Goal: Transaction & Acquisition: Purchase product/service

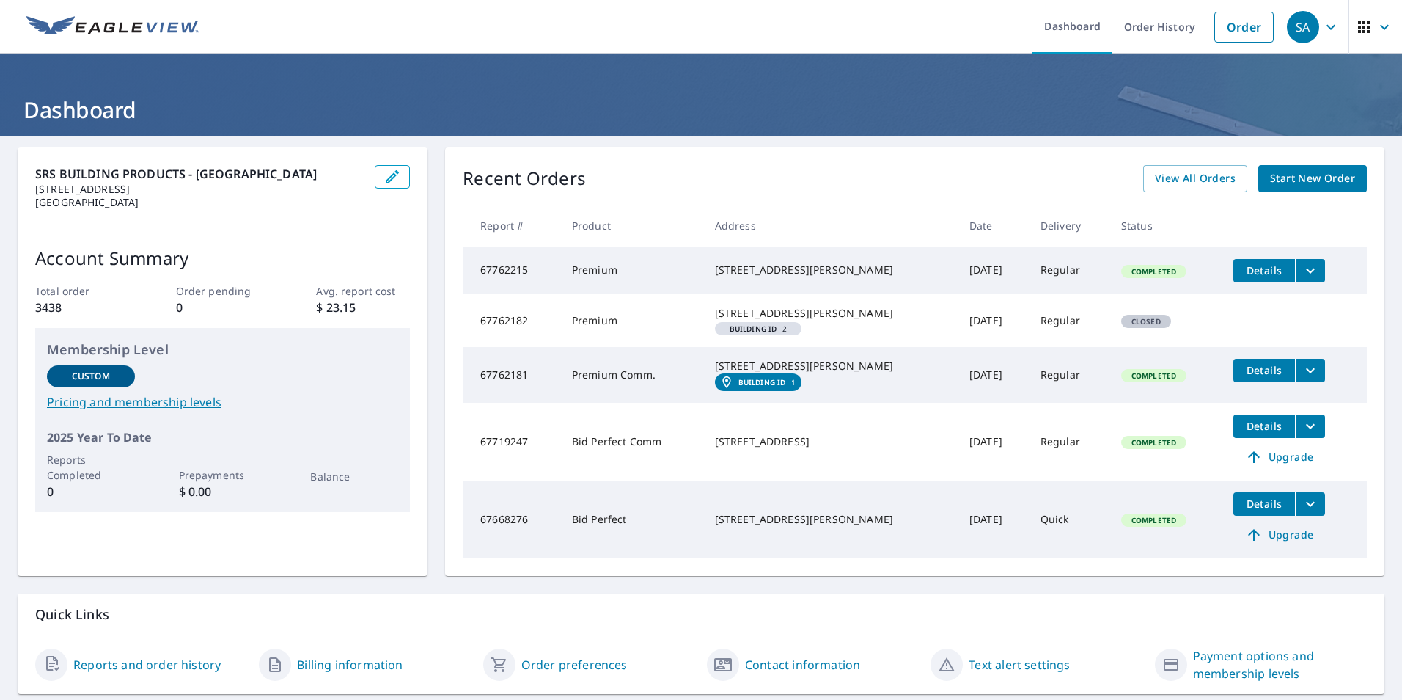
click at [1288, 174] on span "Start New Order" at bounding box center [1312, 178] width 85 height 18
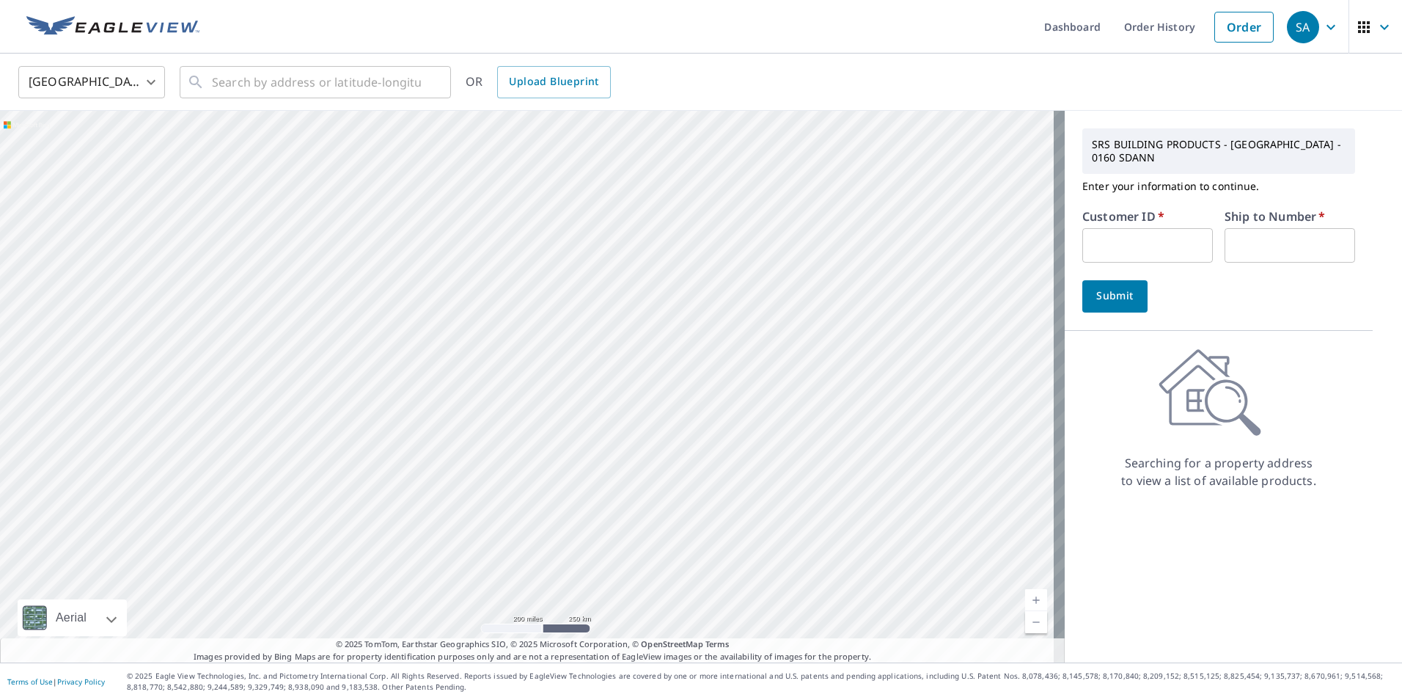
click at [1110, 240] on input "text" at bounding box center [1147, 245] width 131 height 34
type input "BAY10160"
type input "1"
click at [1091, 283] on button "Submit" at bounding box center [1114, 296] width 65 height 32
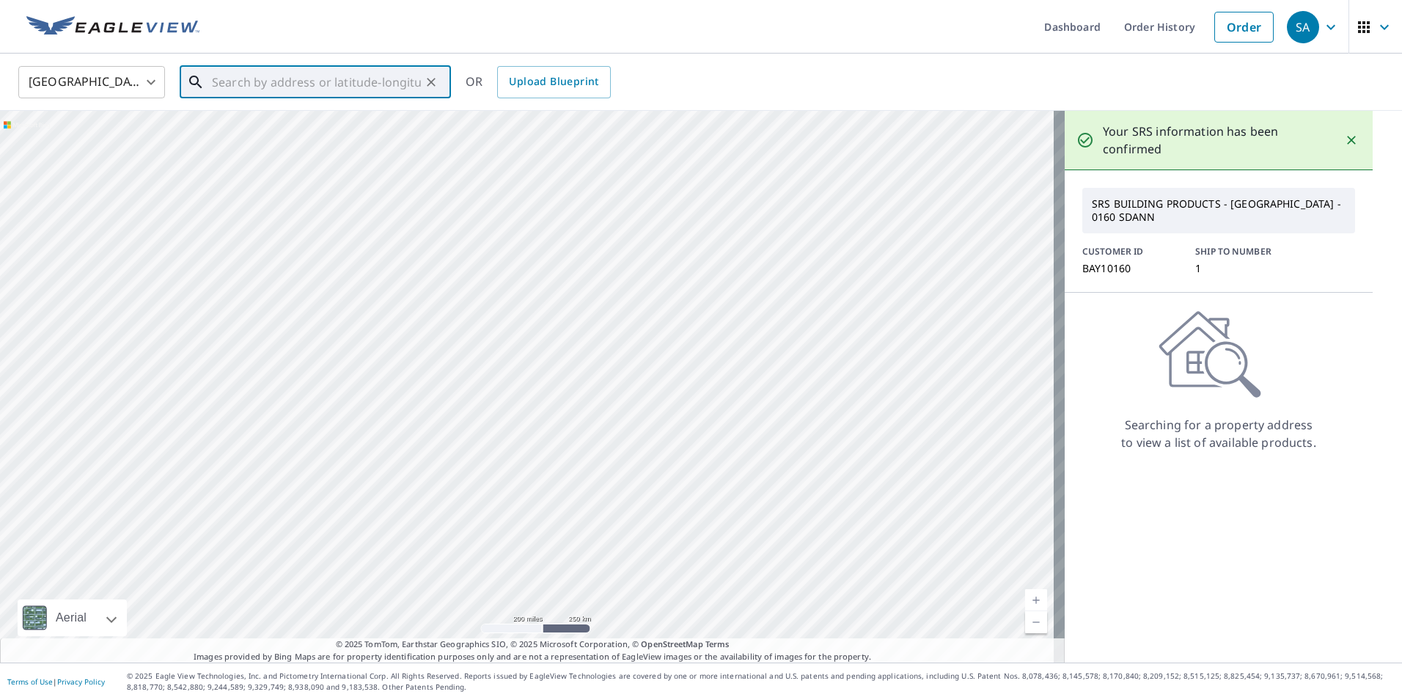
click at [316, 88] on input "text" at bounding box center [316, 82] width 209 height 41
click at [364, 139] on p "[GEOGRAPHIC_DATA]" at bounding box center [324, 140] width 230 height 15
type input "[STREET_ADDRESS][PERSON_NAME]"
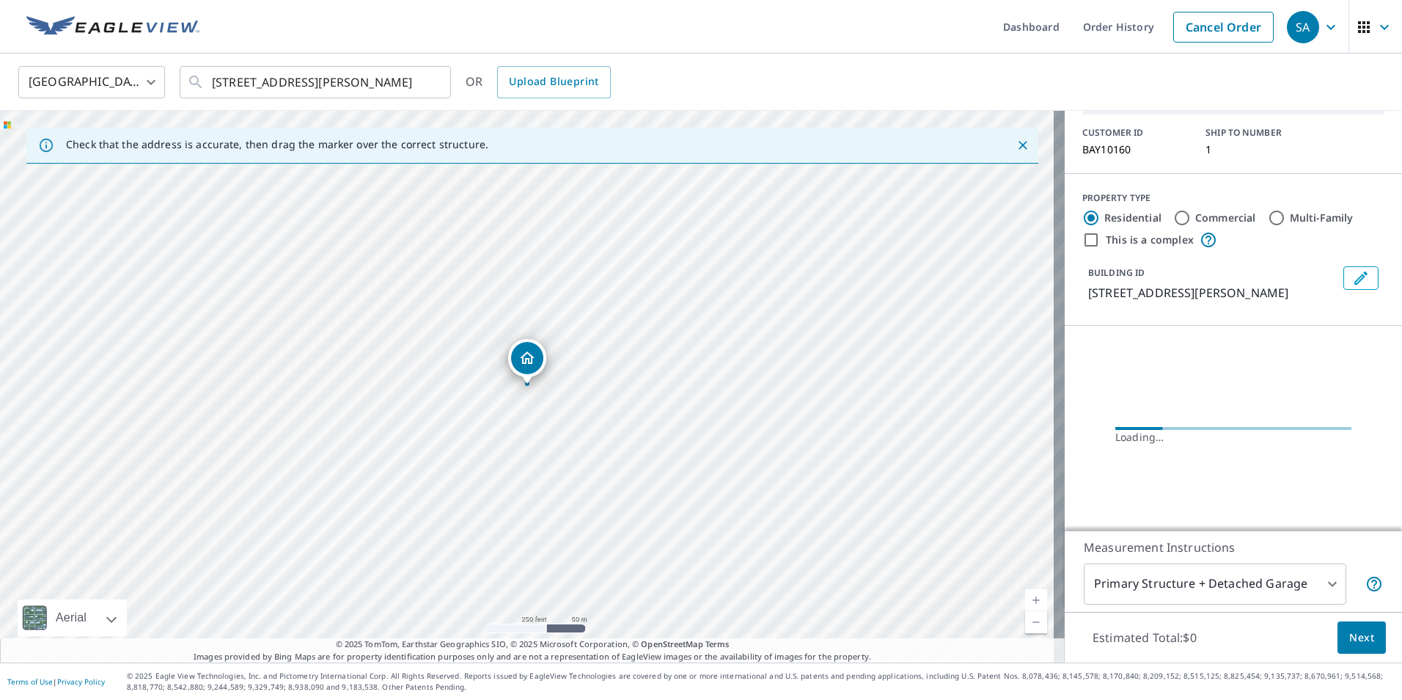
scroll to position [103, 0]
click at [1214, 572] on body "SA [GEOGRAPHIC_DATA] Dashboard Order History Cancel Order SA [GEOGRAPHIC_DATA] …" at bounding box center [701, 350] width 1402 height 700
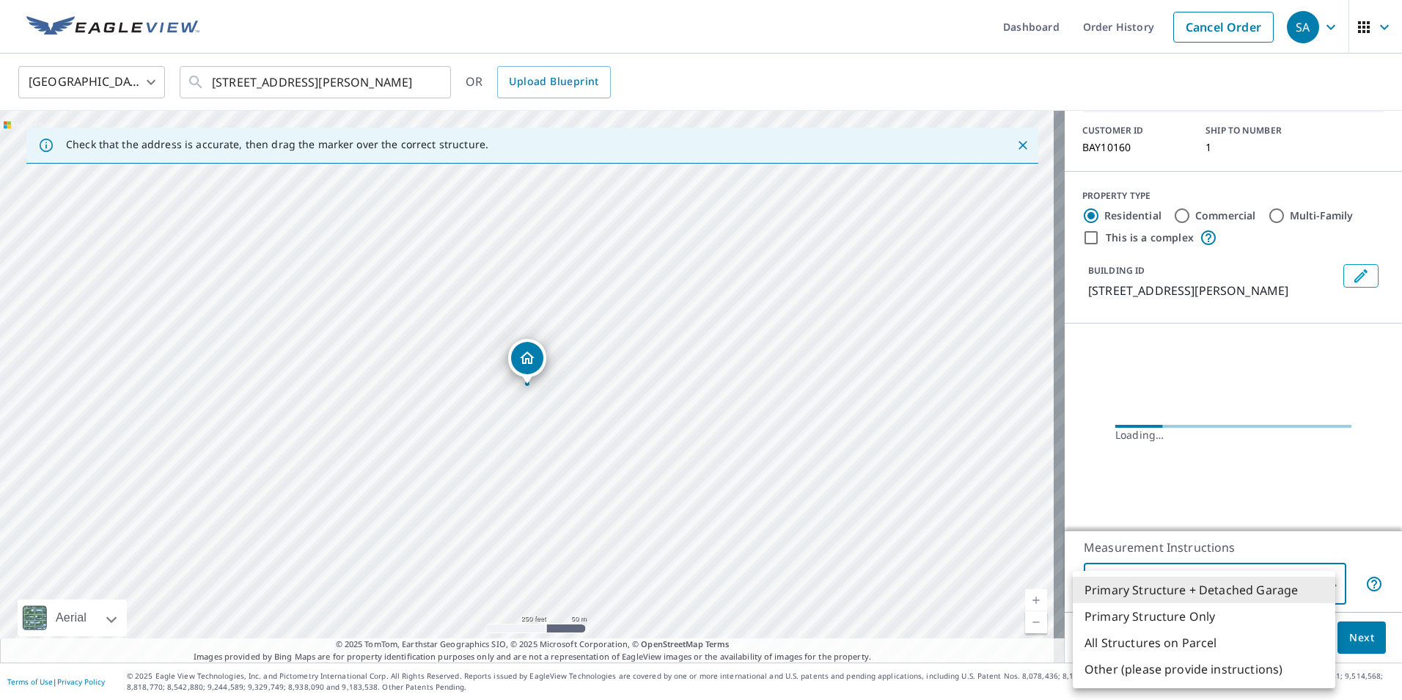
scroll to position [74, 0]
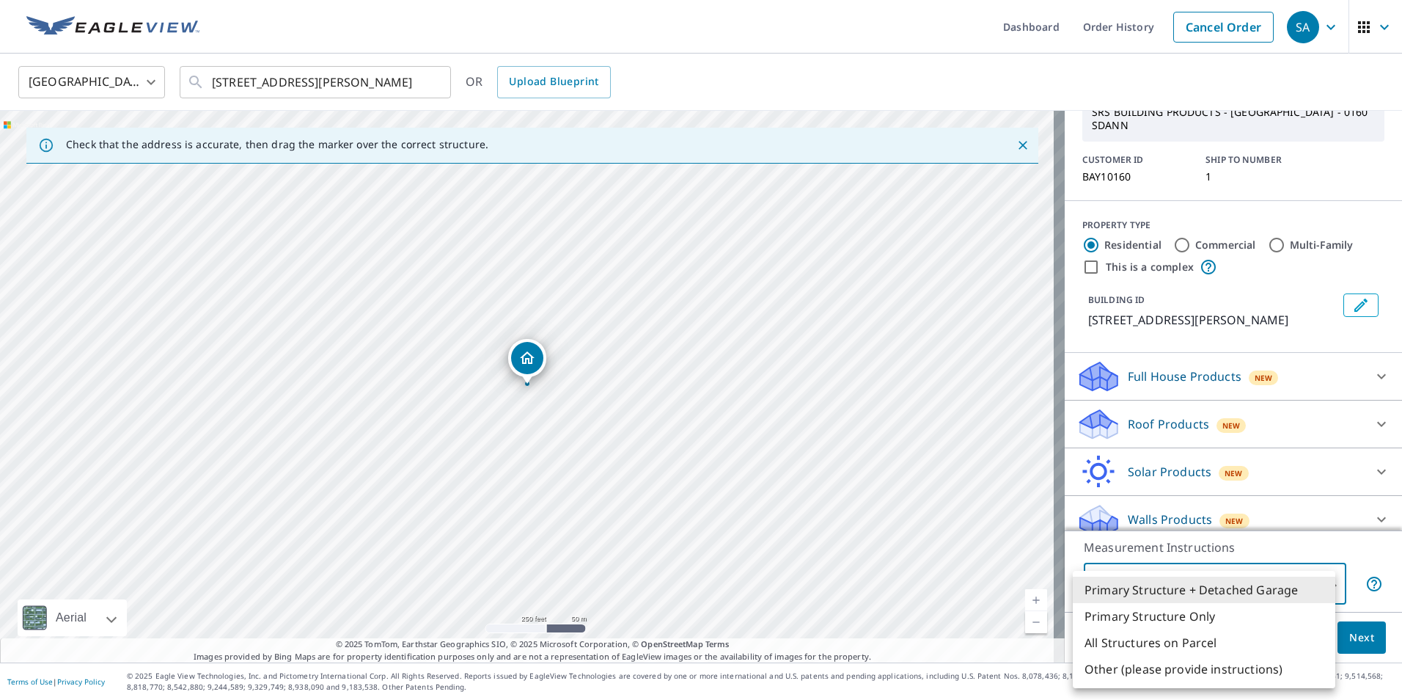
click at [1178, 406] on div at bounding box center [701, 350] width 1402 height 700
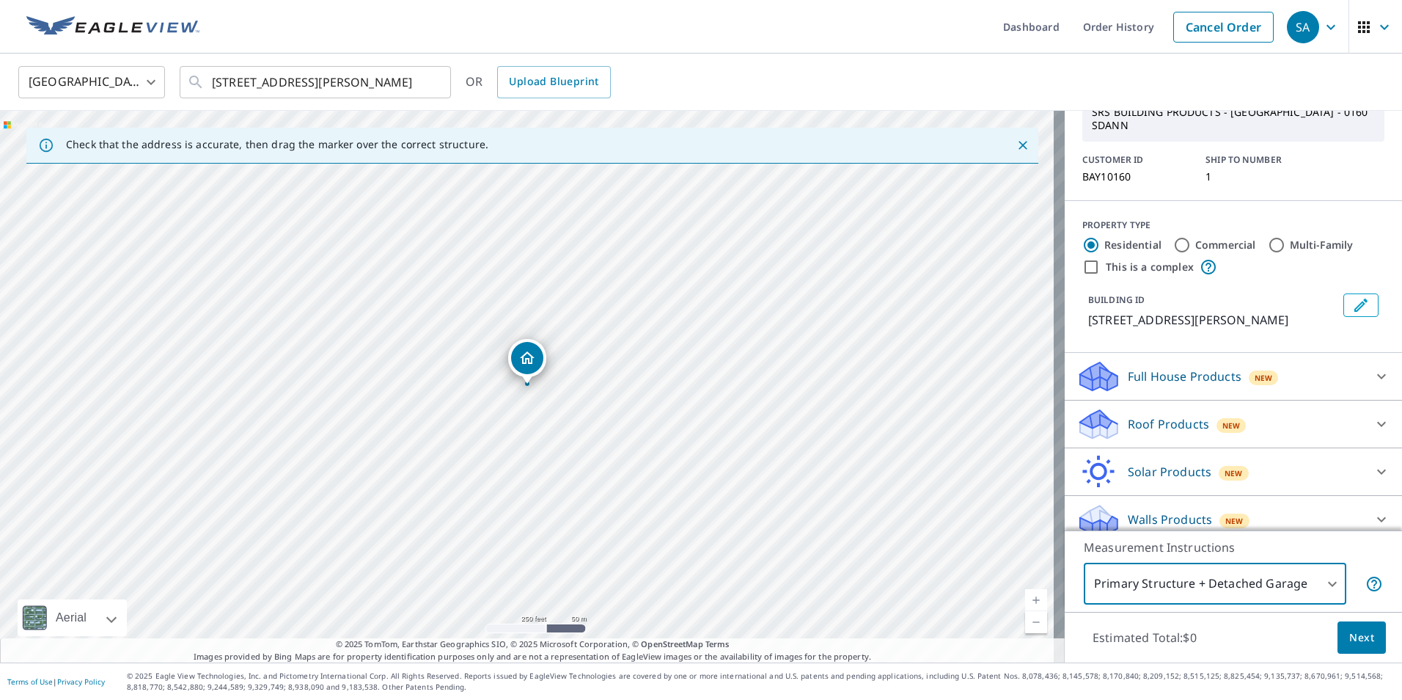
click at [1264, 407] on div "Roof Products New" at bounding box center [1220, 424] width 287 height 34
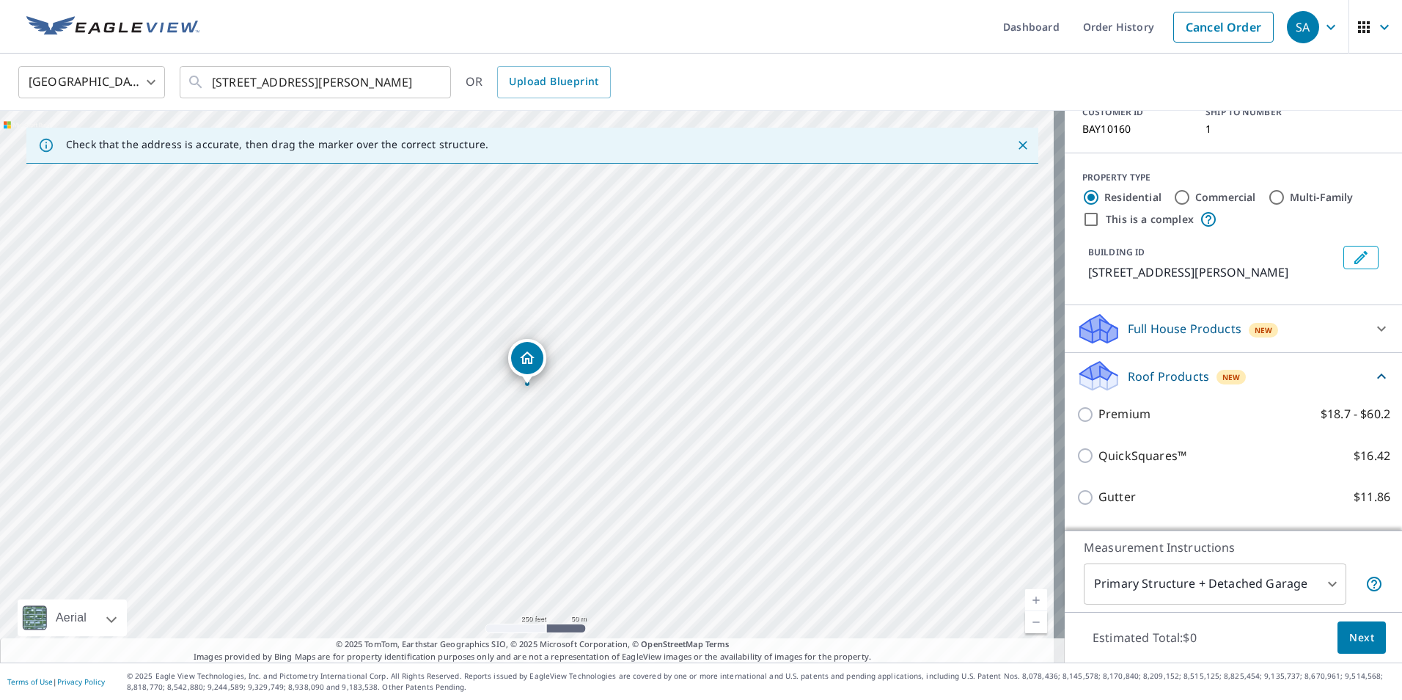
scroll to position [147, 0]
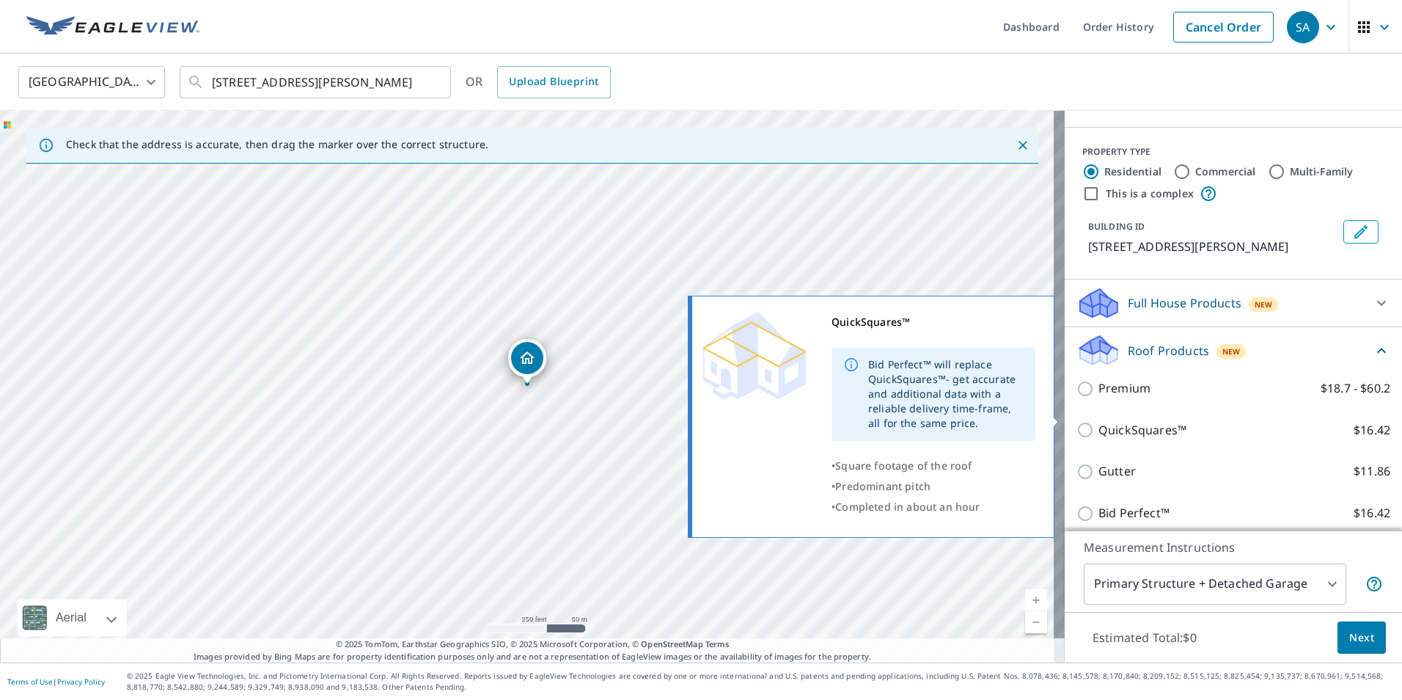
click at [1161, 421] on p "QuickSquares™" at bounding box center [1143, 430] width 88 height 18
click at [1099, 421] on input "QuickSquares™ $16.42" at bounding box center [1088, 430] width 22 height 18
checkbox input "true"
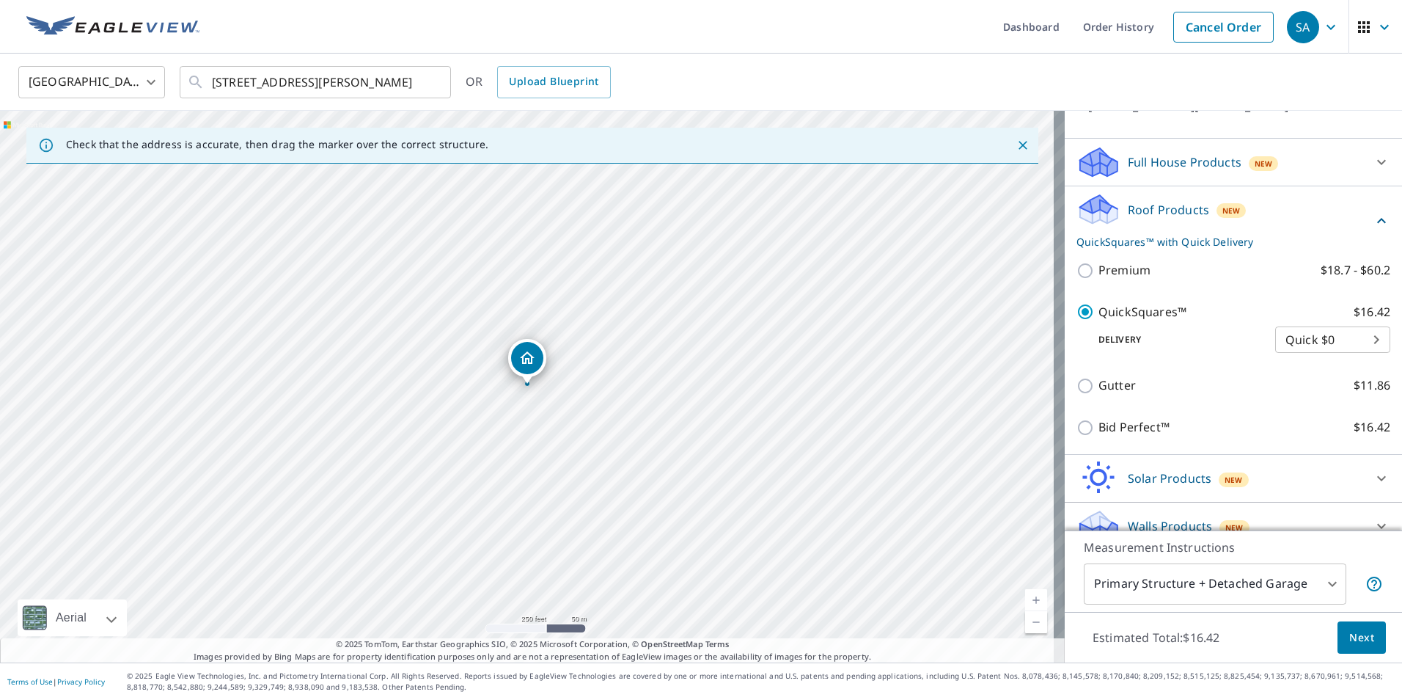
scroll to position [295, 0]
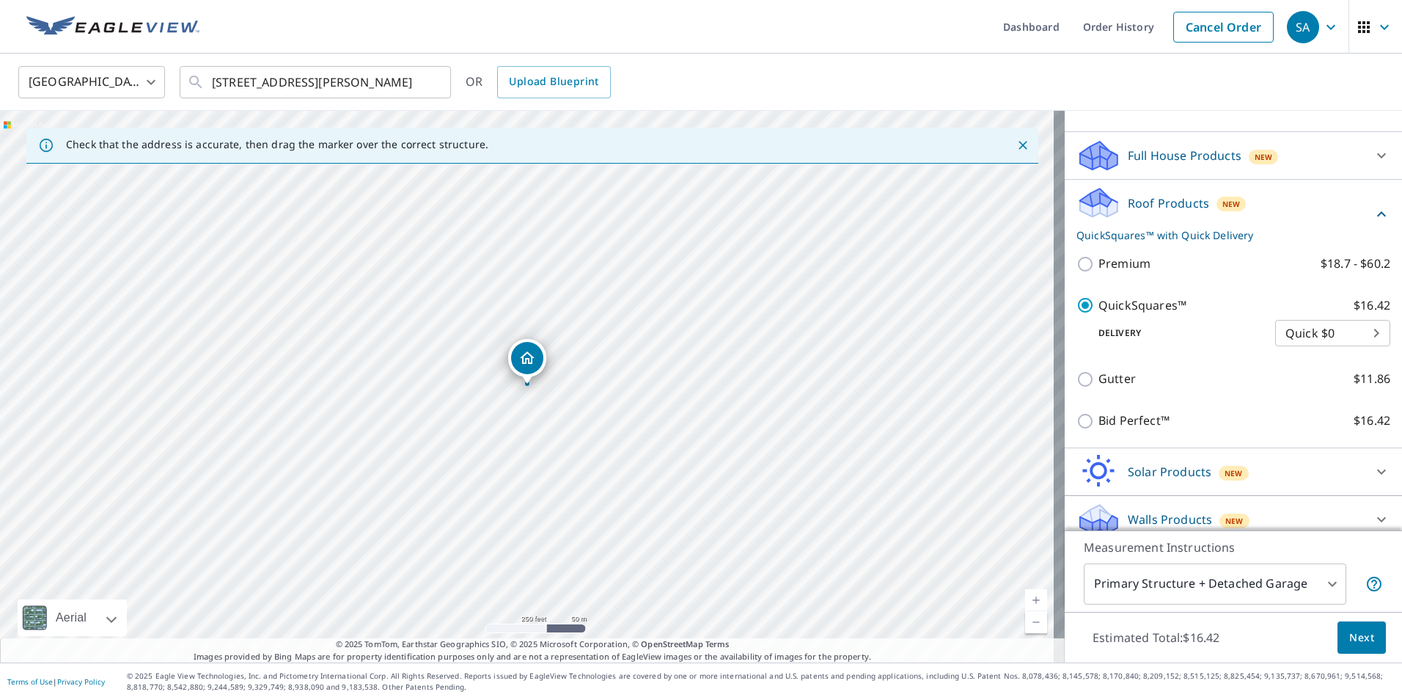
click at [1350, 638] on span "Next" at bounding box center [1361, 637] width 25 height 18
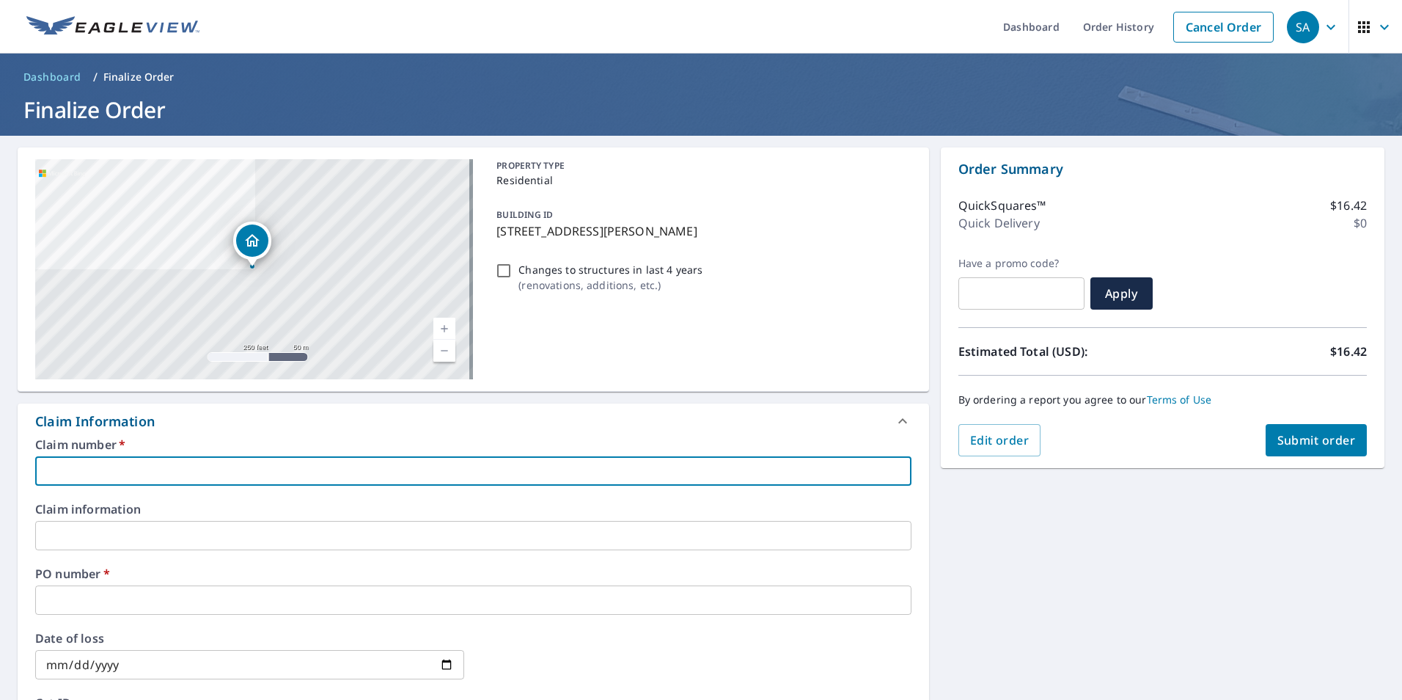
click at [89, 469] on input "text" at bounding box center [473, 470] width 876 height 29
type input "b"
checkbox input "true"
type input "bA"
checkbox input "true"
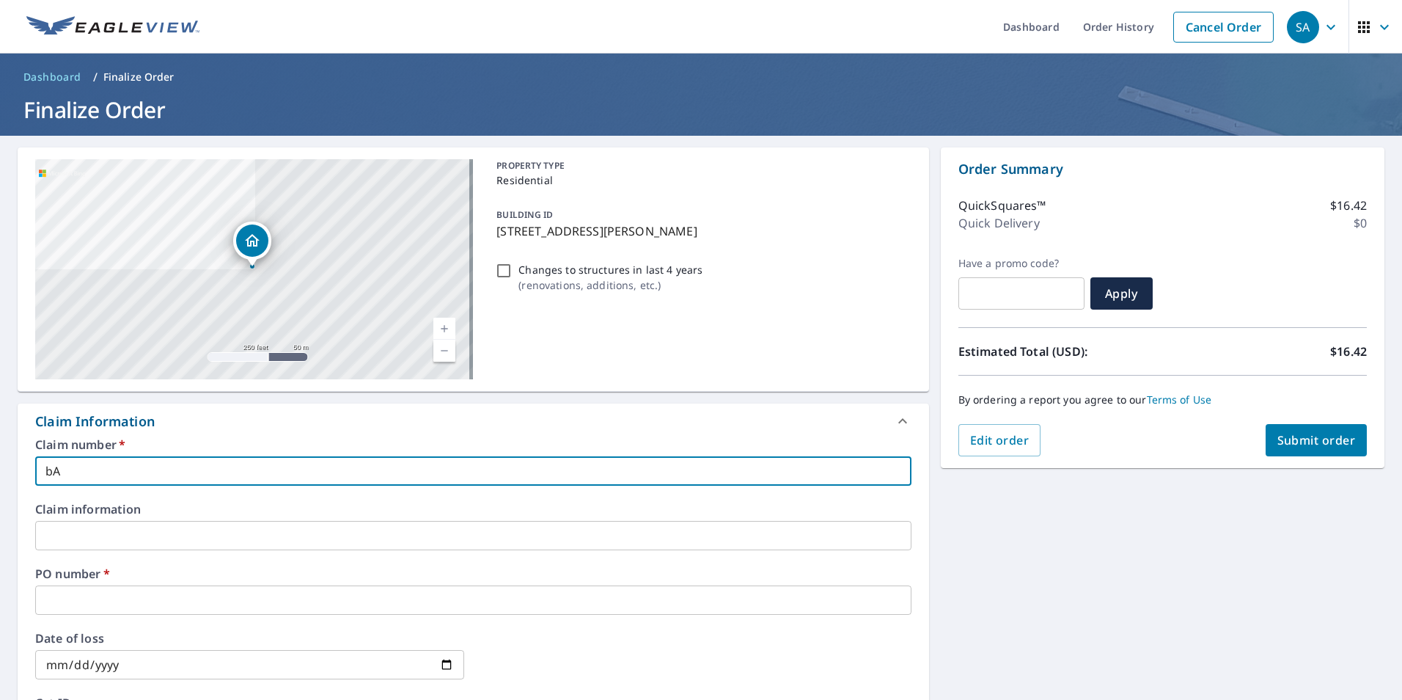
type input "b"
checkbox input "true"
type input "b"
checkbox input "true"
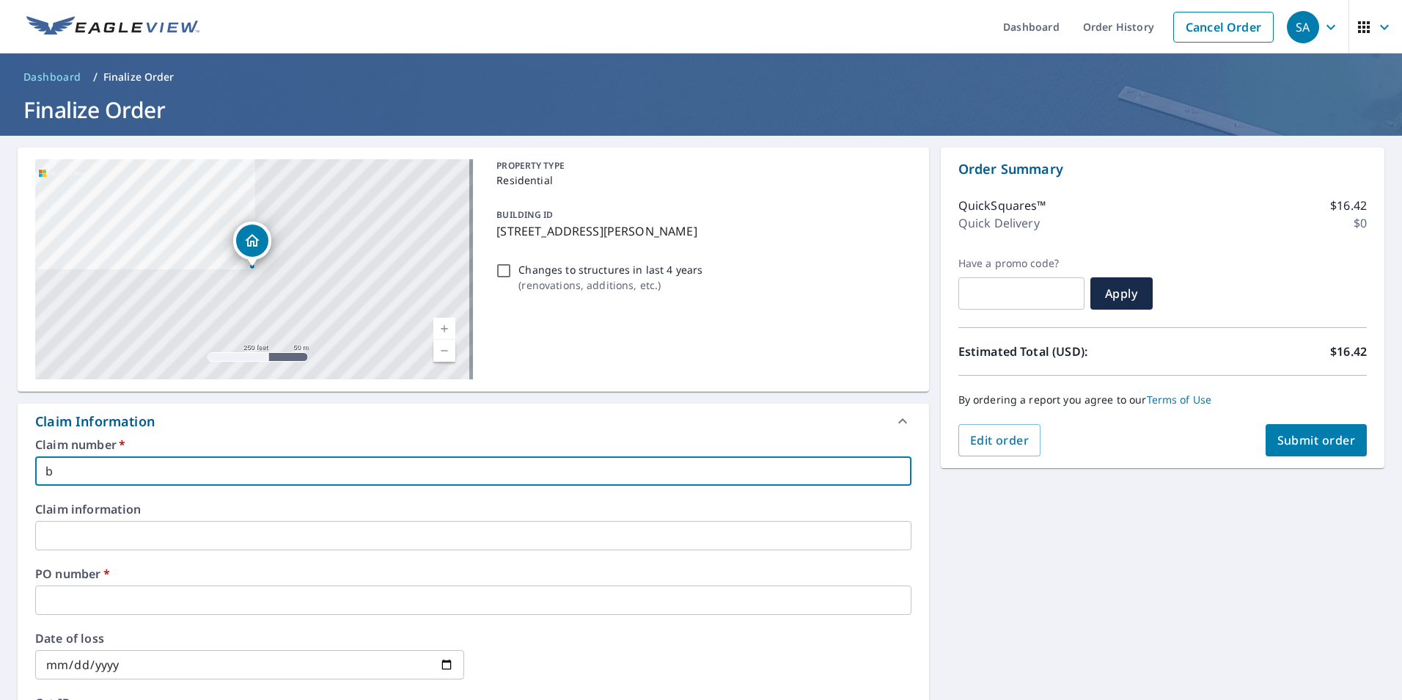
type input "ba"
checkbox input "true"
type input "bay"
checkbox input "true"
type input "bay"
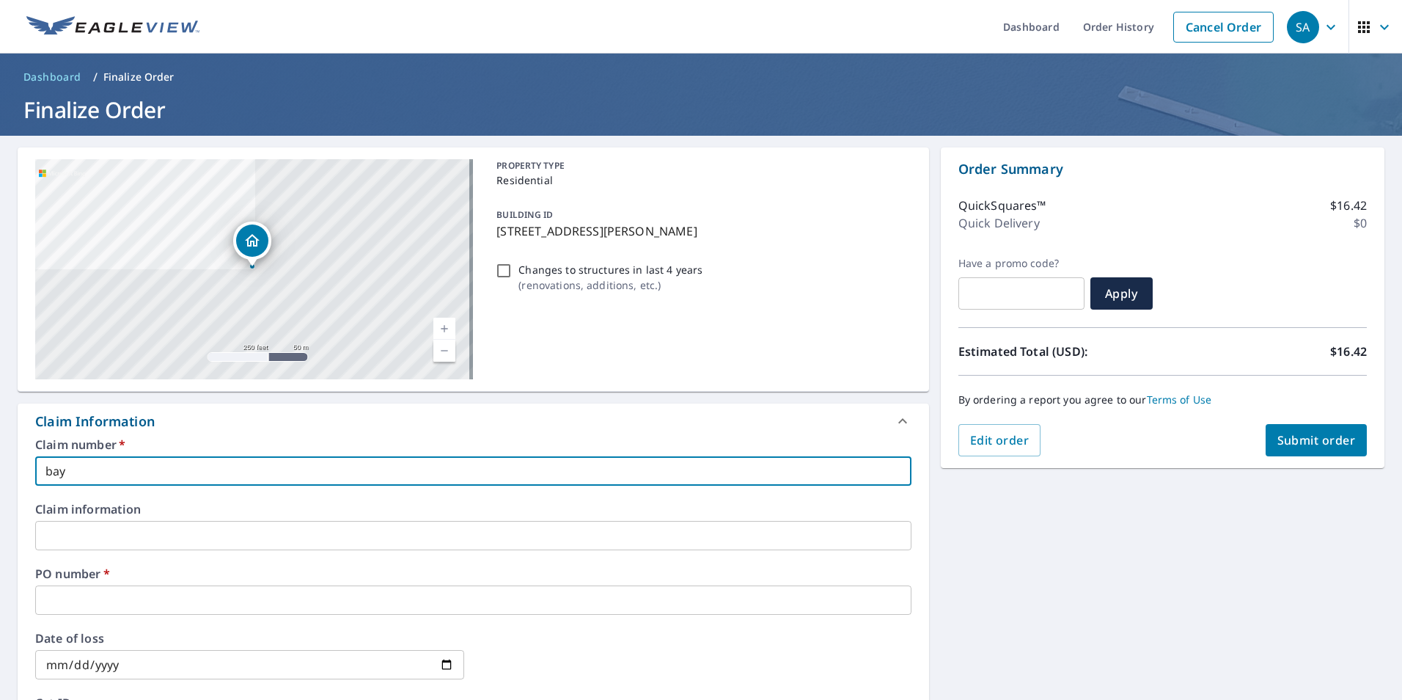
checkbox input "true"
type input "bay a"
checkbox input "true"
type input "bay ar"
checkbox input "true"
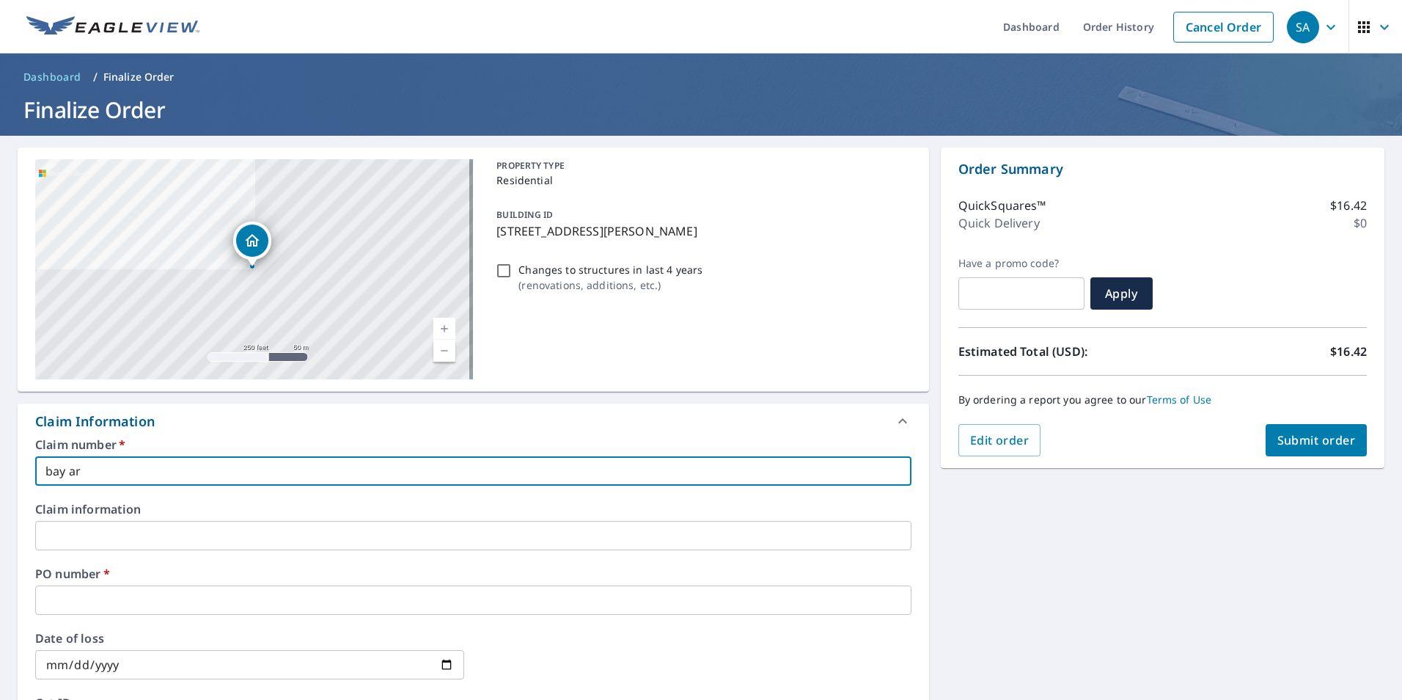
type input "bay are"
checkbox input "true"
type input "bay area"
checkbox input "true"
type input "bay area"
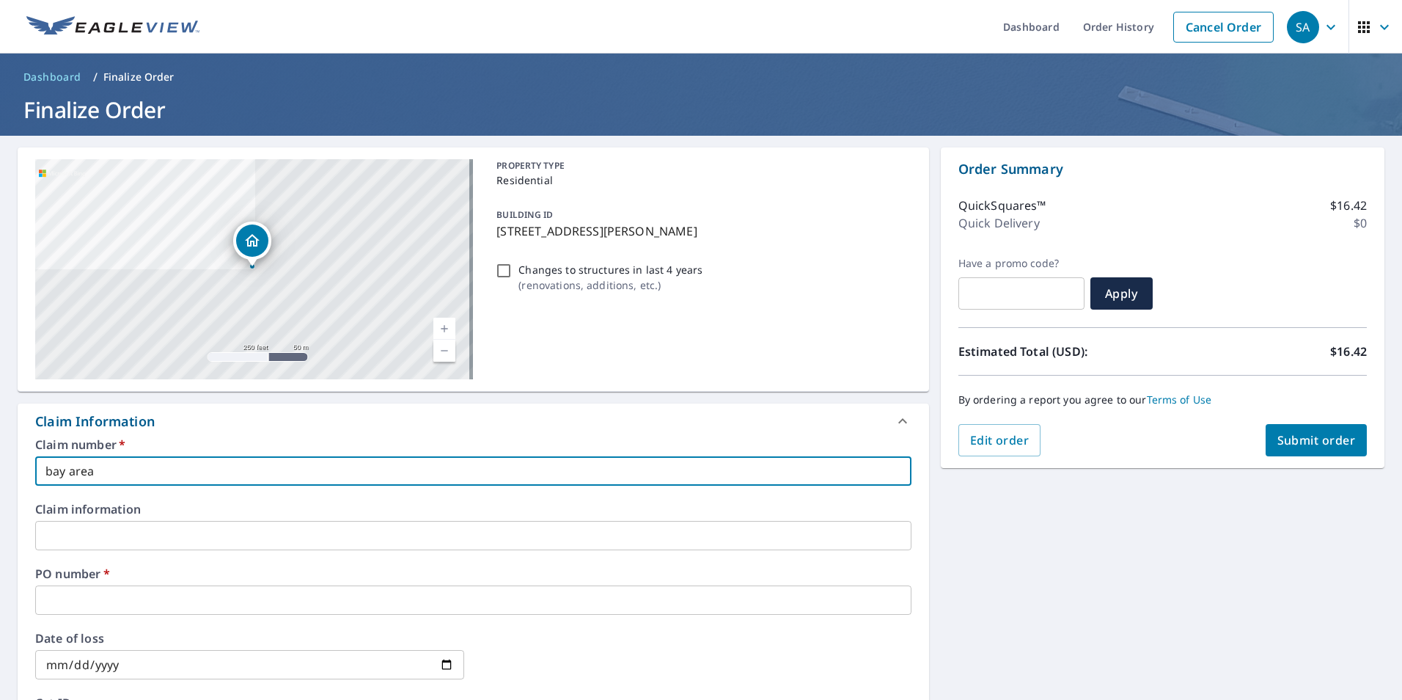
checkbox input "true"
type input "bay area r"
checkbox input "true"
type input "bay area ro"
checkbox input "true"
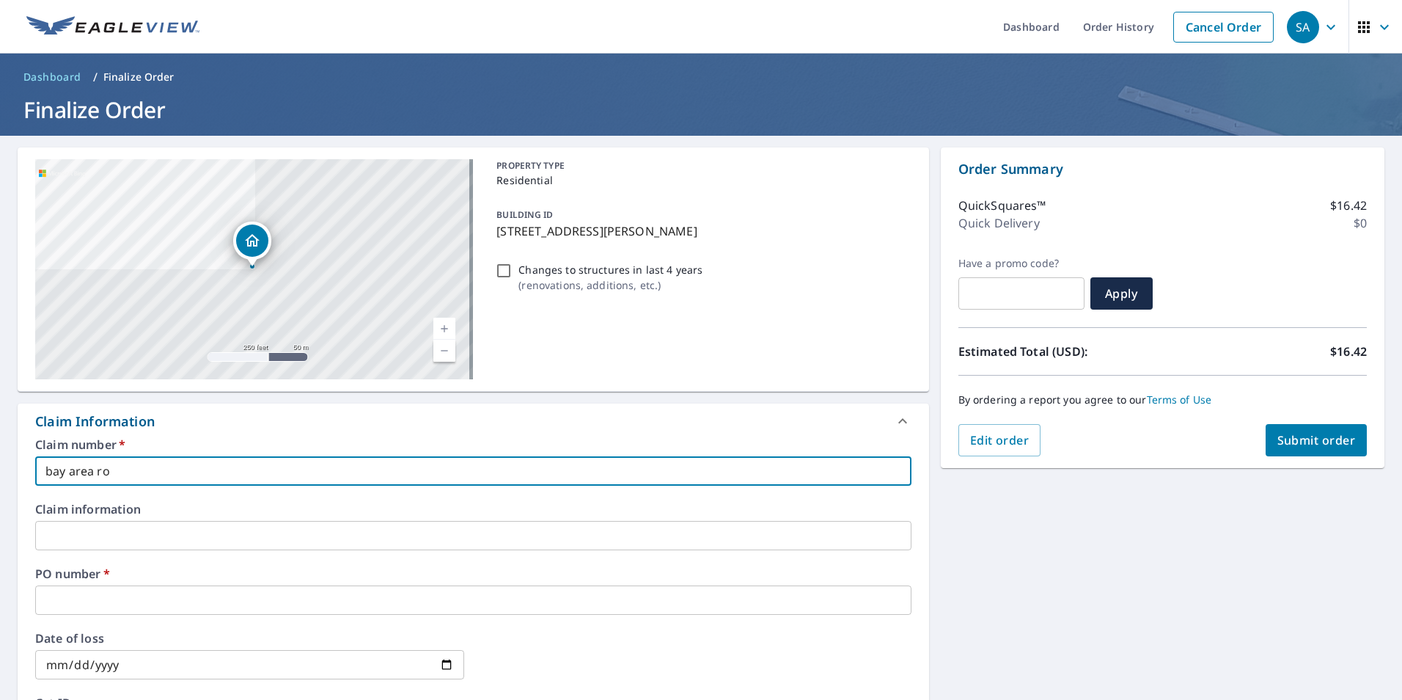
type input "bay area roo"
checkbox input "true"
type input "bay area roof"
checkbox input "true"
type input "bay area roofi"
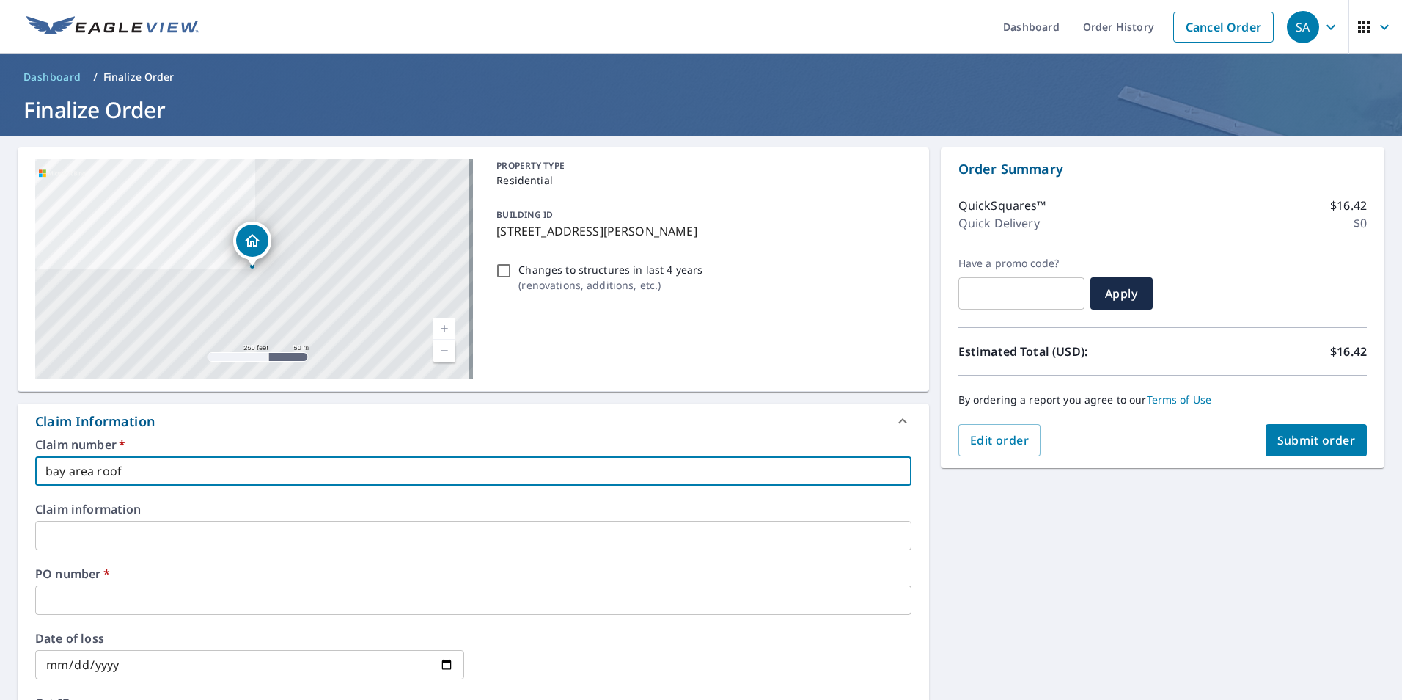
checkbox input "true"
type input "bay area roofin"
checkbox input "true"
type input "bay area roofing"
checkbox input "true"
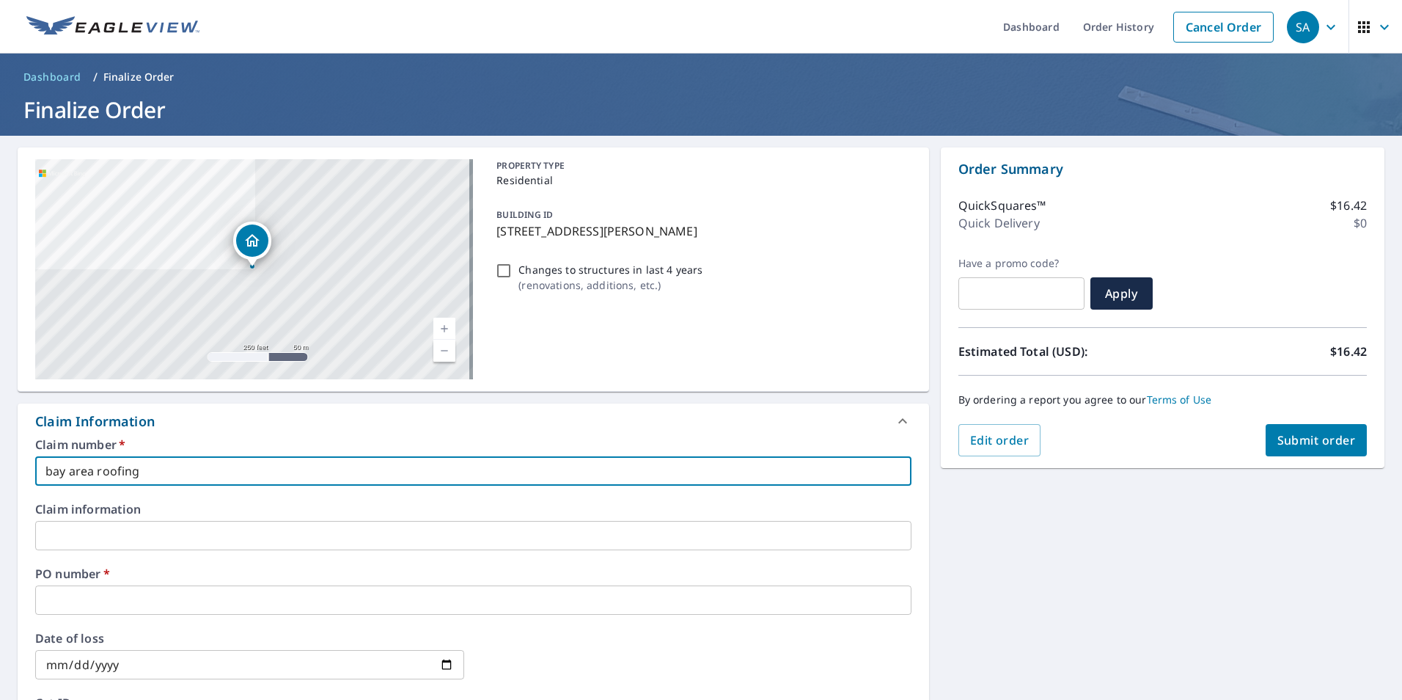
type input "bay area roofin"
checkbox input "true"
type input "bay area roofi"
checkbox input "true"
type input "bay area roof"
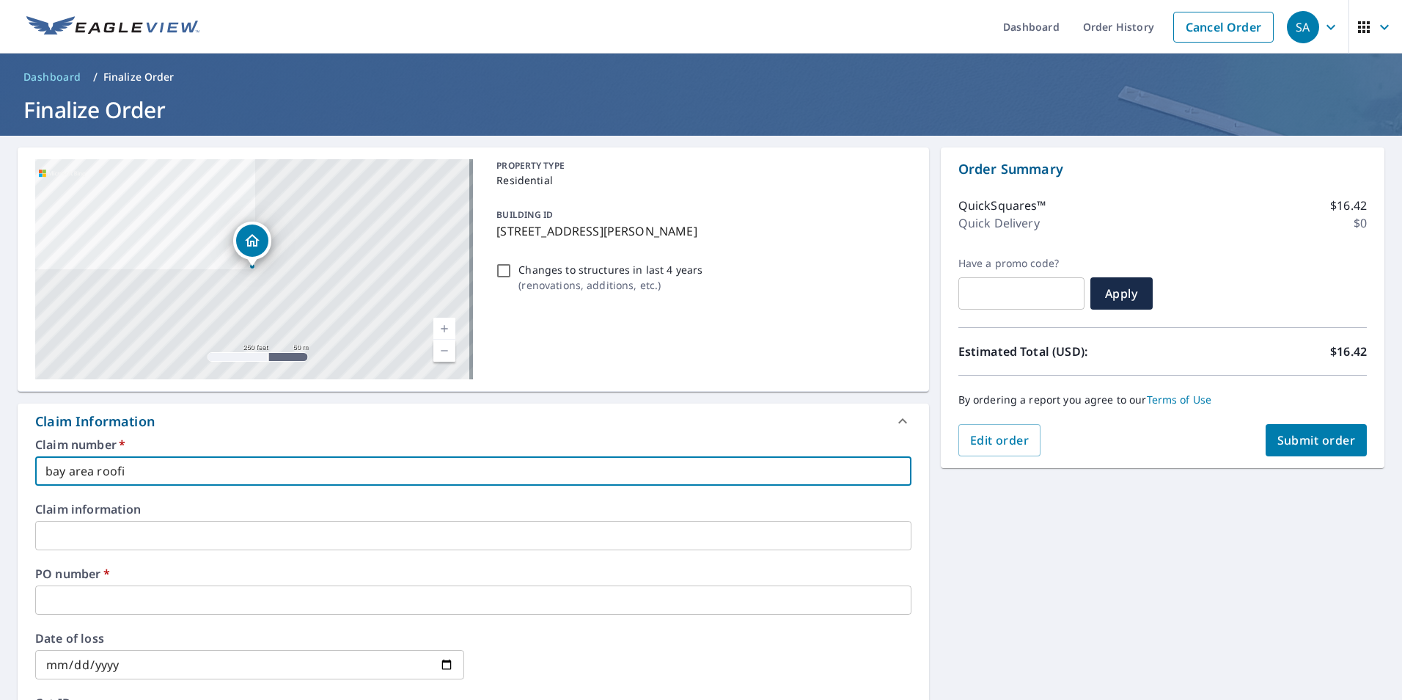
checkbox input "true"
type input "bay area roo"
checkbox input "true"
type input "bay area ro"
checkbox input "true"
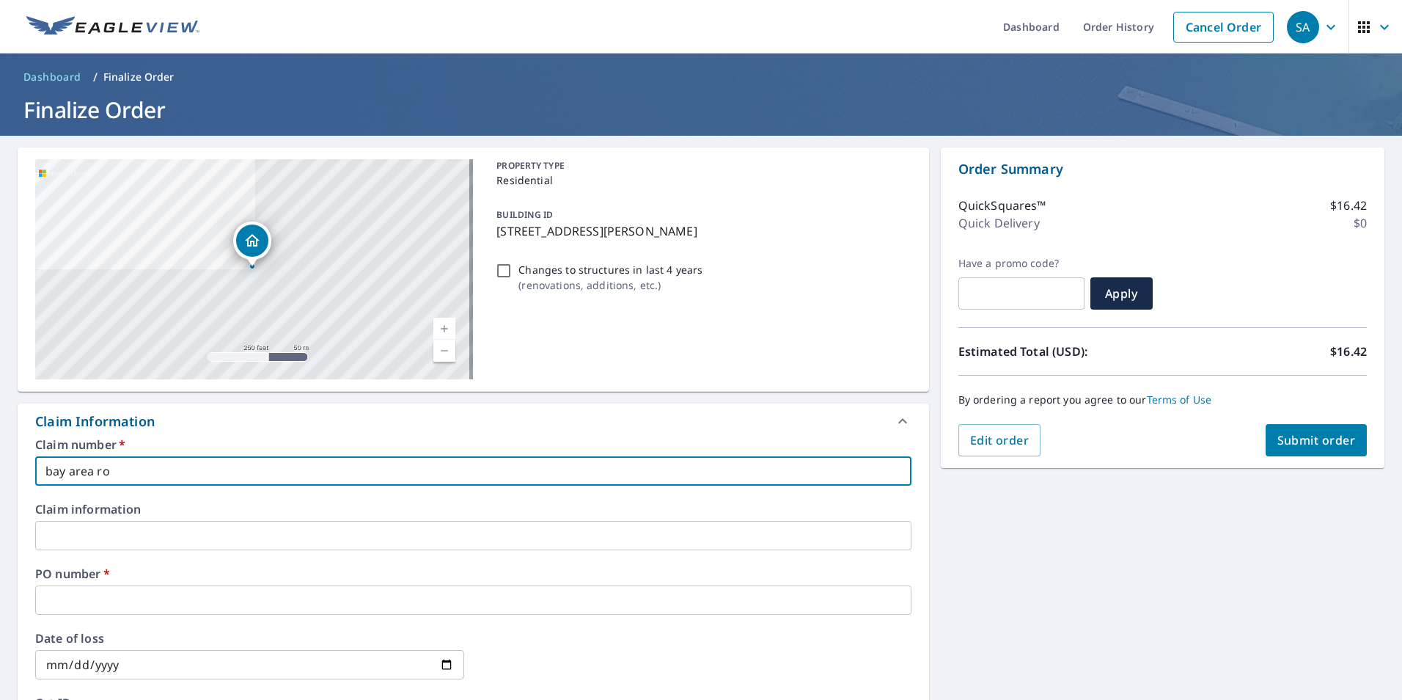
type input "bay area r"
checkbox input "true"
type input "bay area"
checkbox input "true"
type input "bay area"
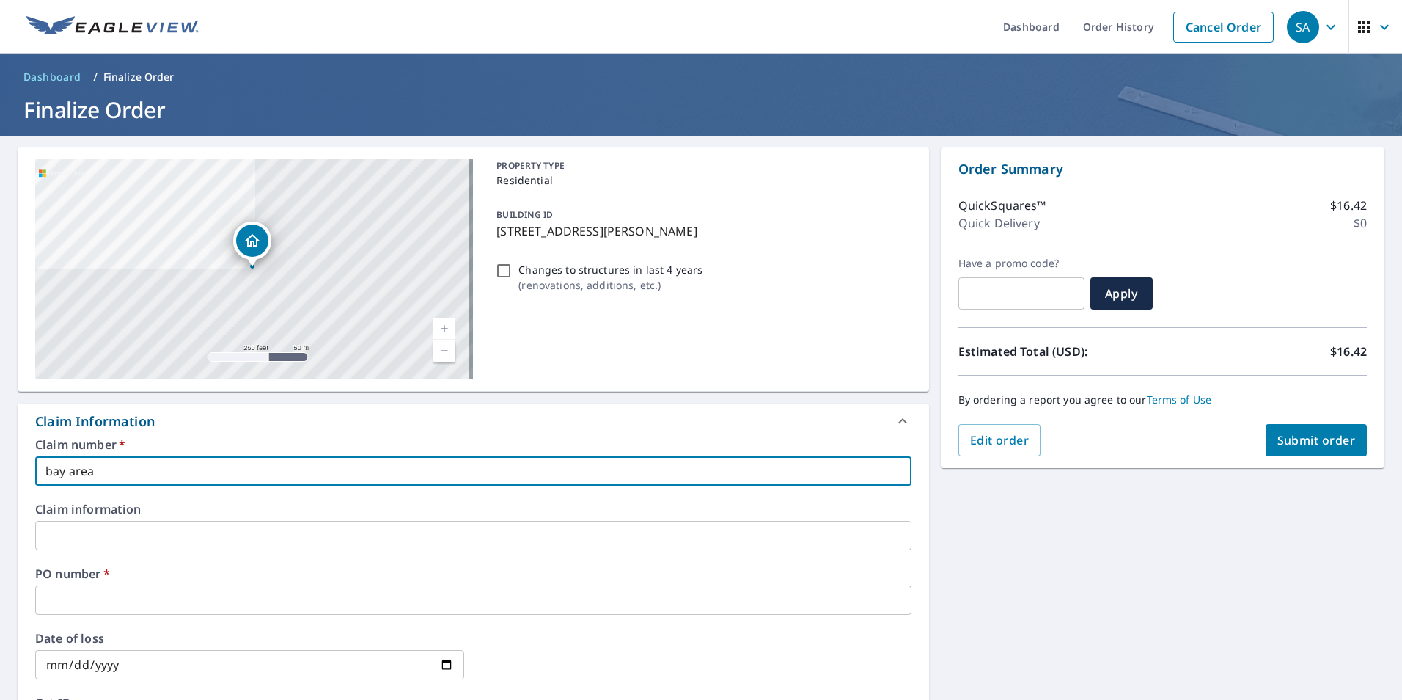
checkbox input "true"
type input "bay are"
checkbox input "true"
type input "bay ar"
checkbox input "true"
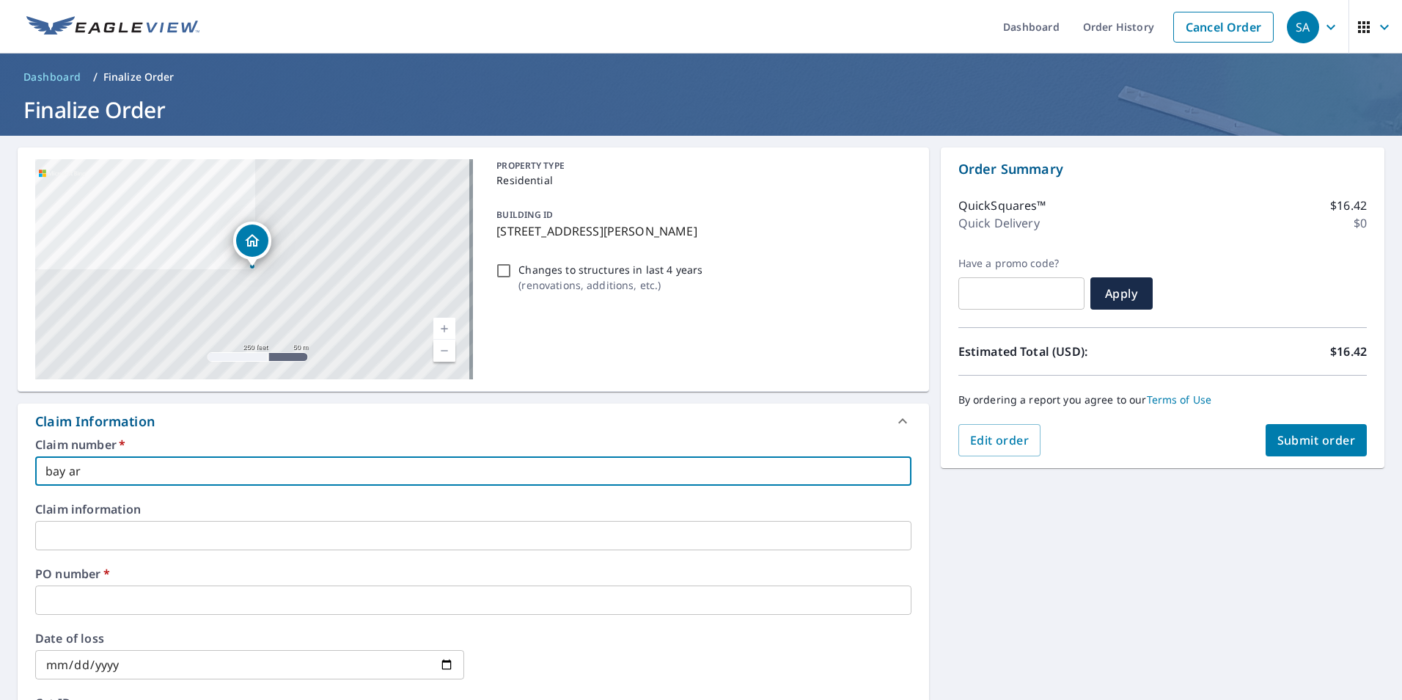
type input "bay a"
checkbox input "true"
type input "bay"
checkbox input "true"
type input "bay"
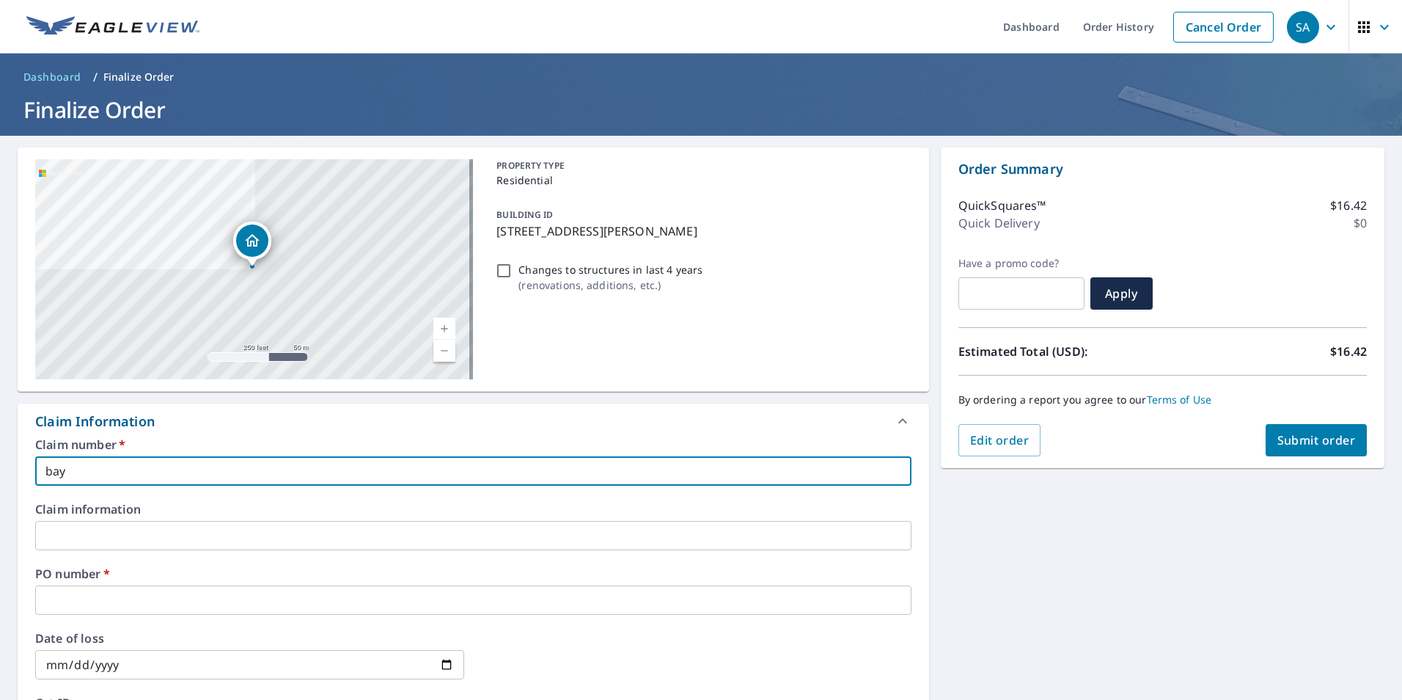
checkbox input "true"
type input "ba"
checkbox input "true"
type input "b"
checkbox input "true"
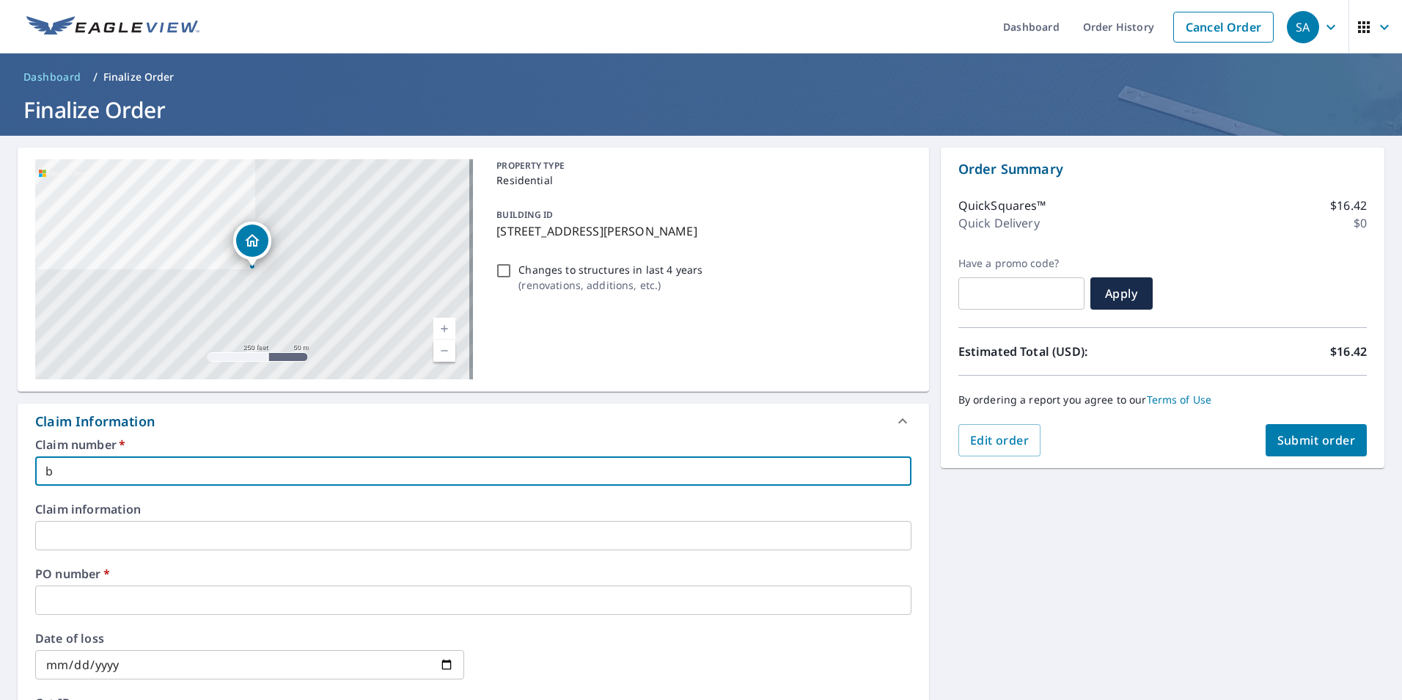
checkbox input "true"
type input "B"
checkbox input "true"
type input "BA"
checkbox input "true"
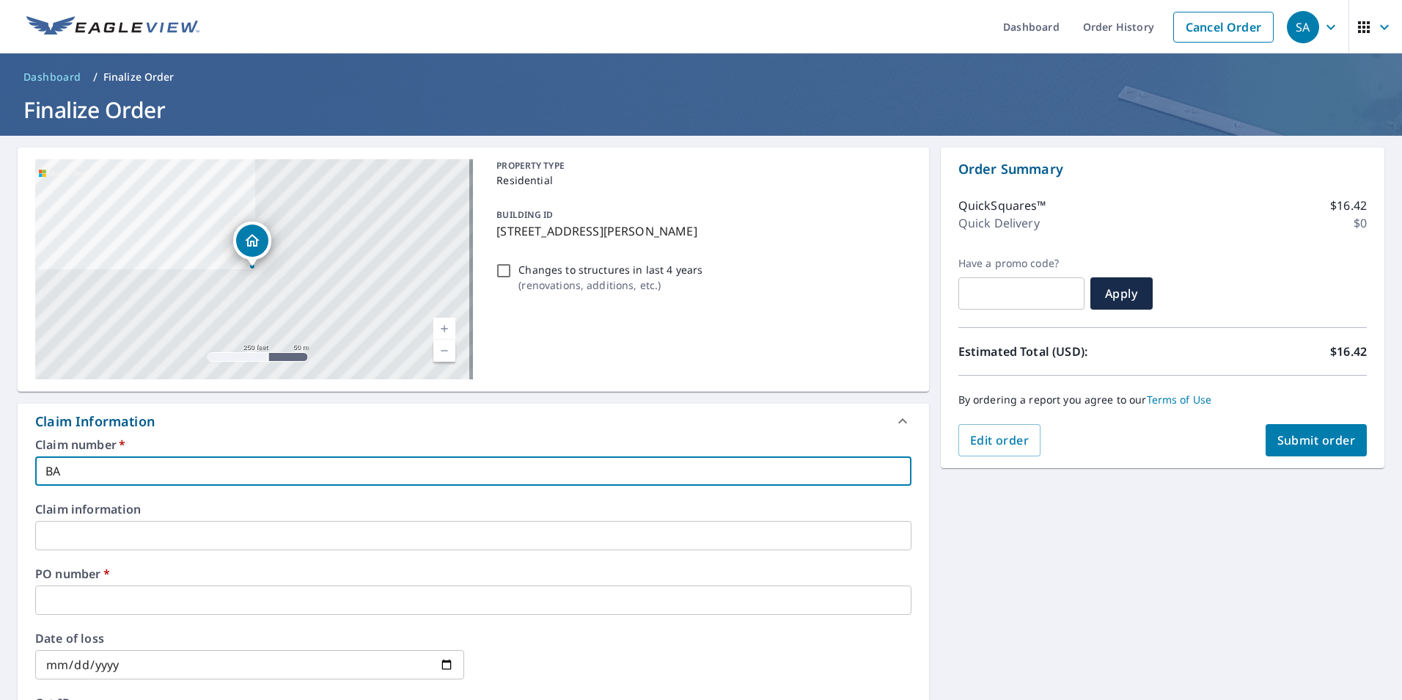
type input "BAY"
checkbox input "true"
type input "BAY"
checkbox input "true"
type input "BAY A"
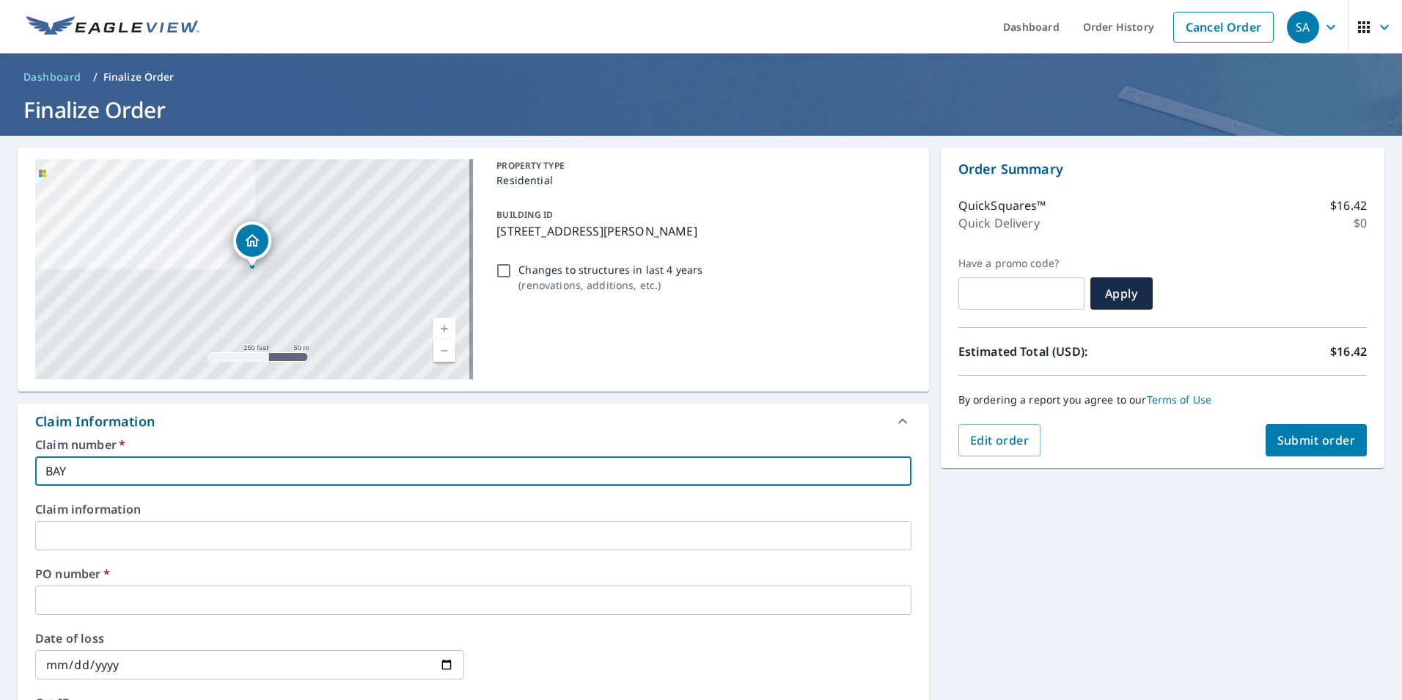
checkbox input "true"
type input "BAY AR"
checkbox input "true"
type input "BAY ARE"
checkbox input "true"
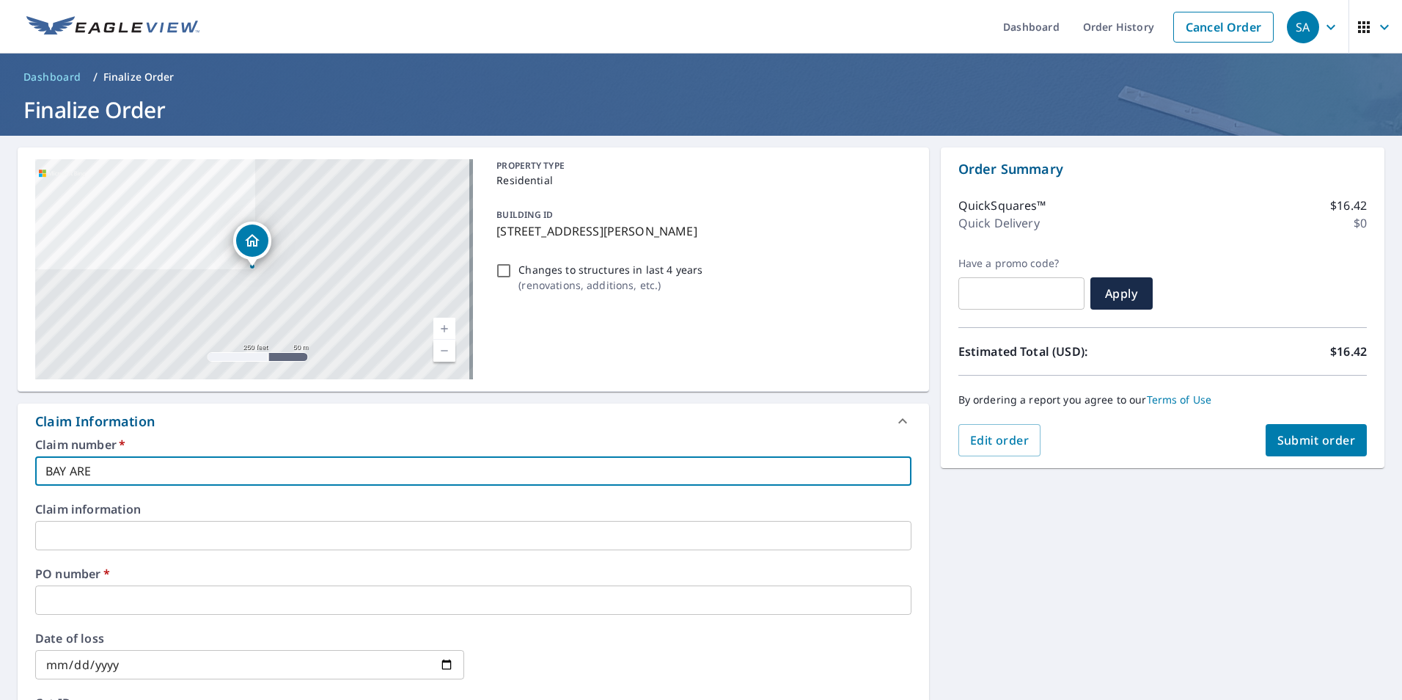
type input "BAY AREA"
checkbox input "true"
type input "BAY AREA"
checkbox input "true"
type input "BAY AREA R"
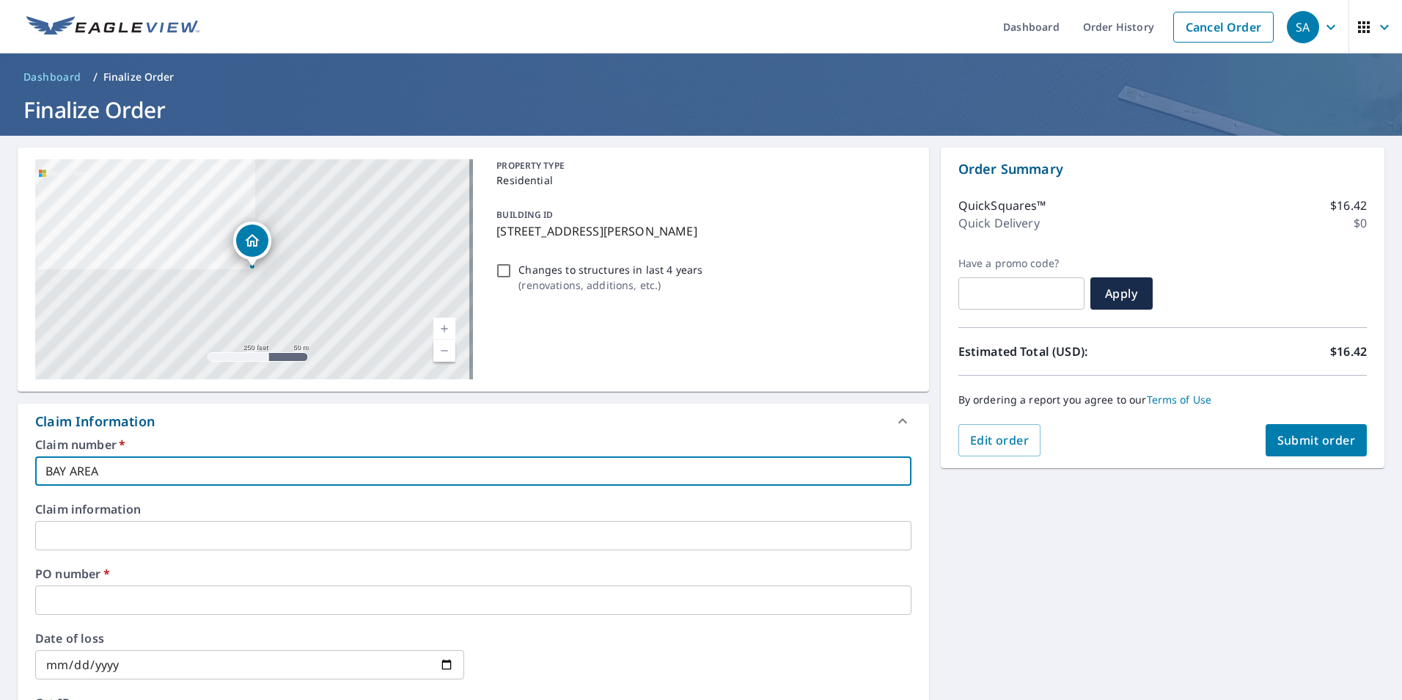
checkbox input "true"
type input "BAY AREA RO"
checkbox input "true"
type input "BAY AREA ROO"
checkbox input "true"
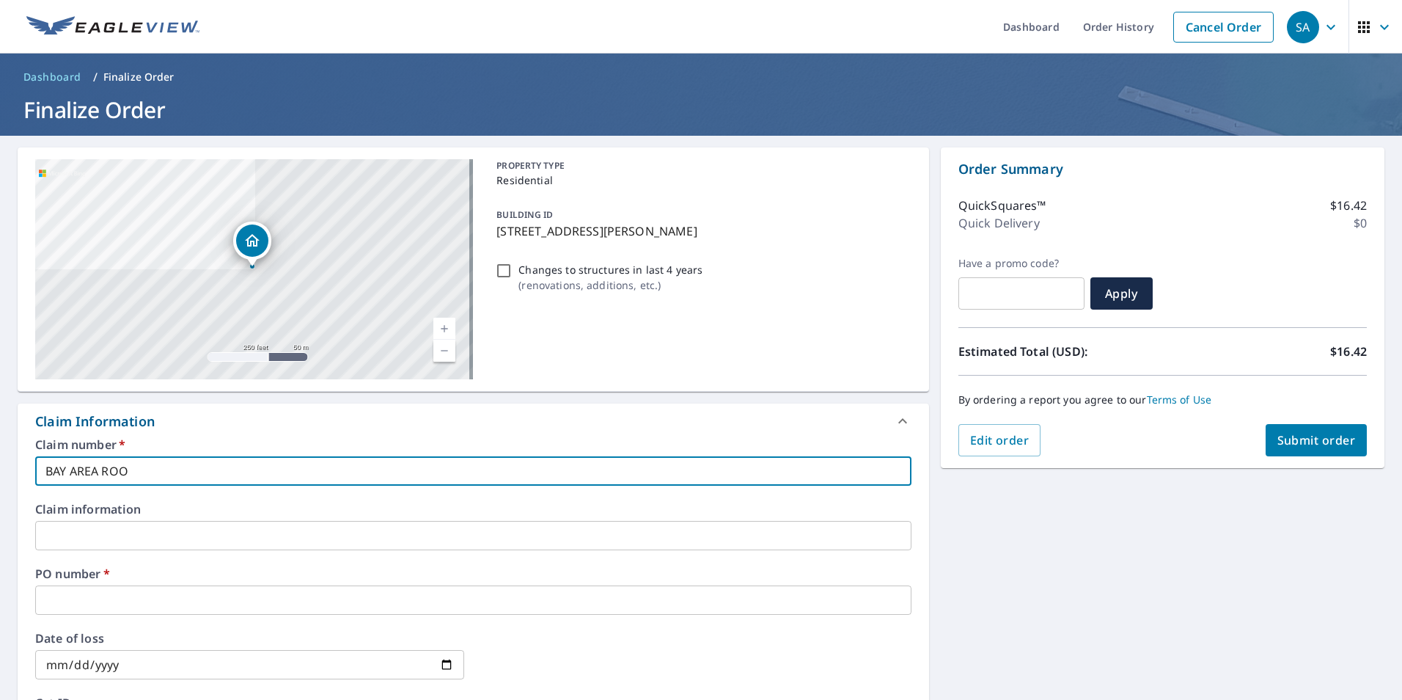
type input "BAY AREA ROOF"
checkbox input "true"
type input "BAY AREA ROOFI"
checkbox input "true"
type input "BAY AREA ROOFIN"
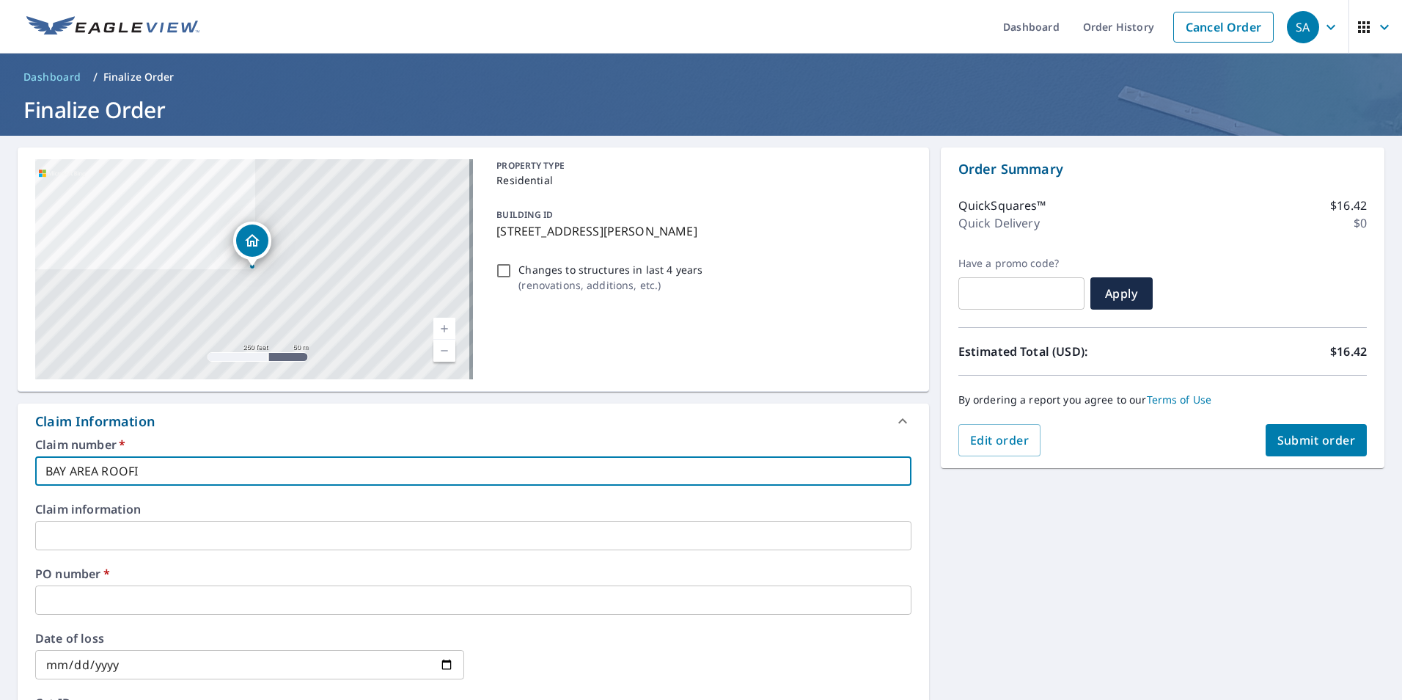
checkbox input "true"
type input "BAY AREA ROOFING"
checkbox input "true"
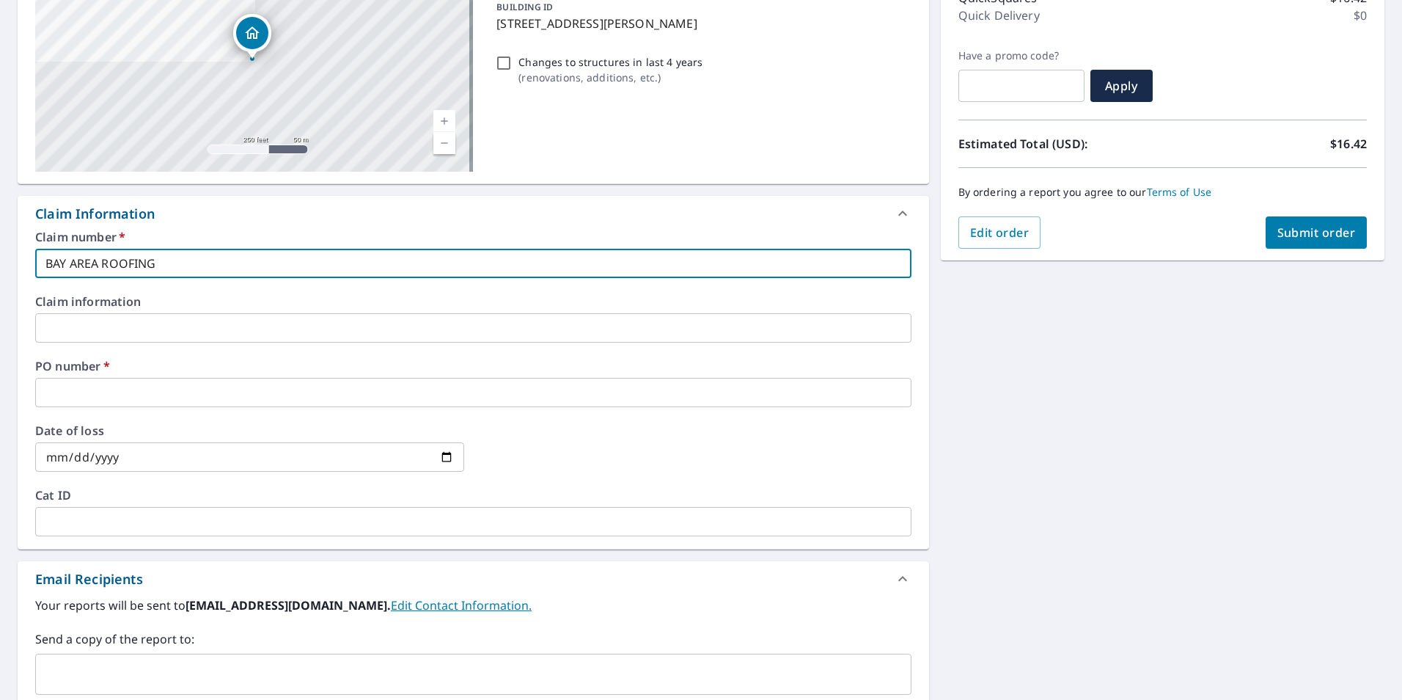
scroll to position [220, 0]
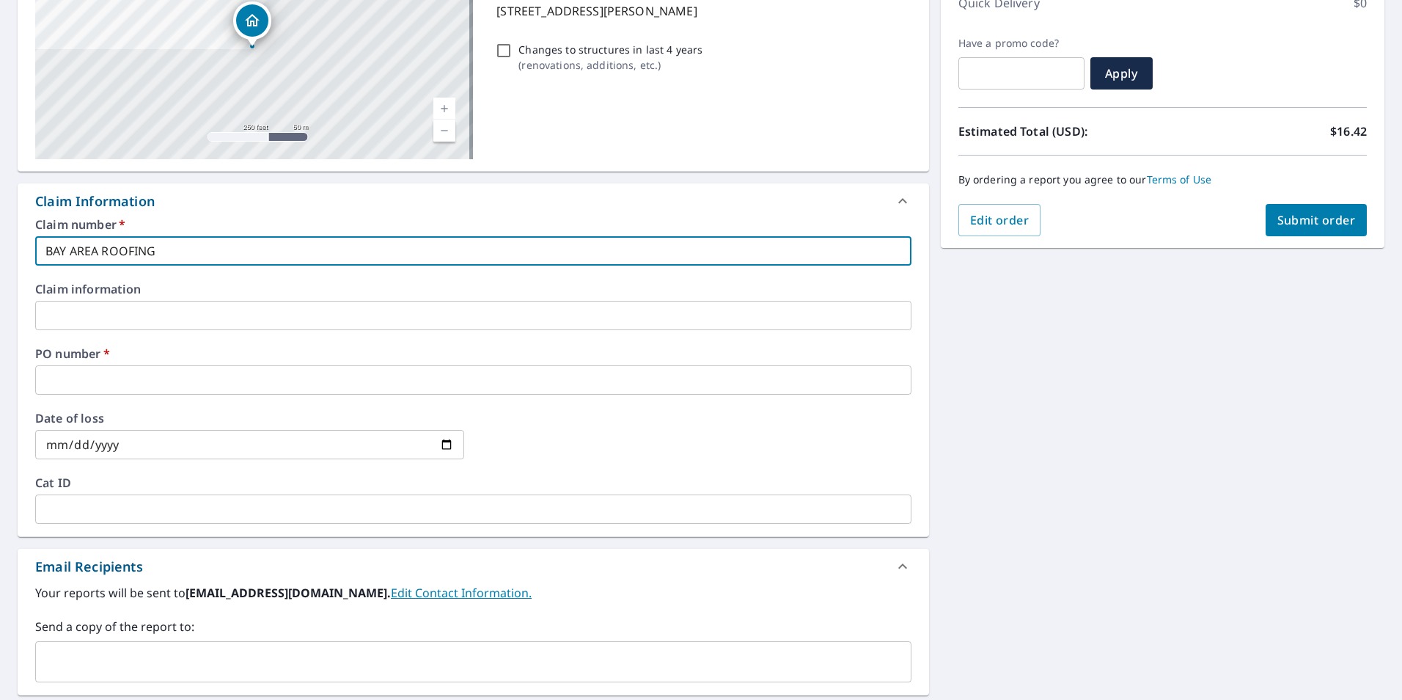
type input "BAY AREA ROOFING"
click at [73, 386] on input "text" at bounding box center [473, 379] width 876 height 29
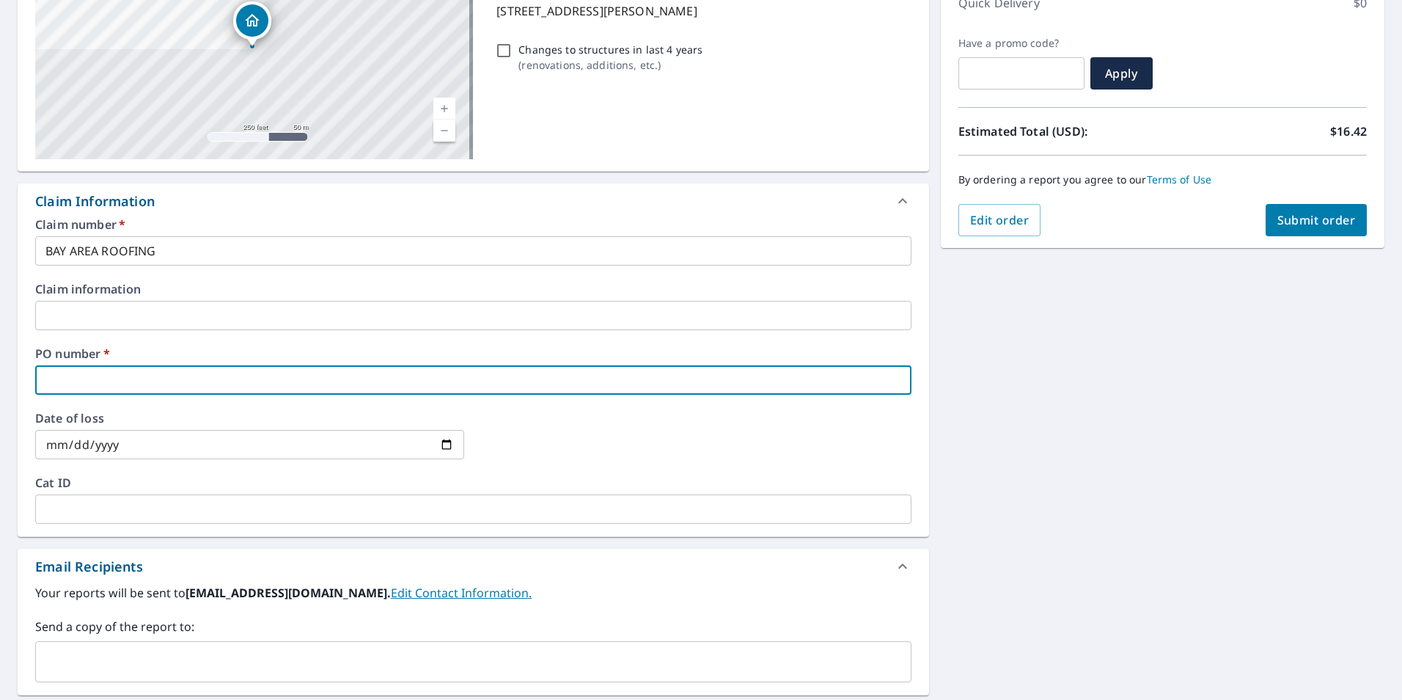
type input "1"
checkbox input "true"
type input "15"
checkbox input "true"
type input "150"
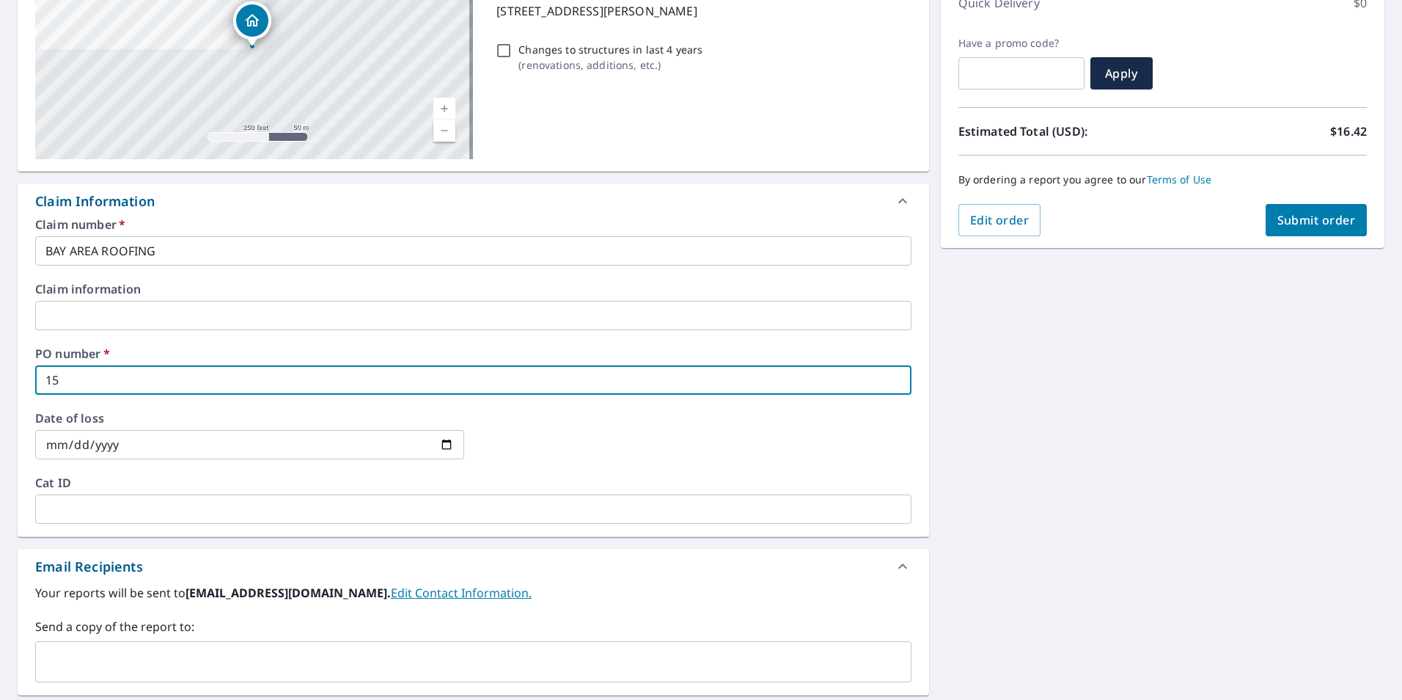
checkbox input "true"
type input "1503"
checkbox input "true"
type input "1503"
checkbox input "true"
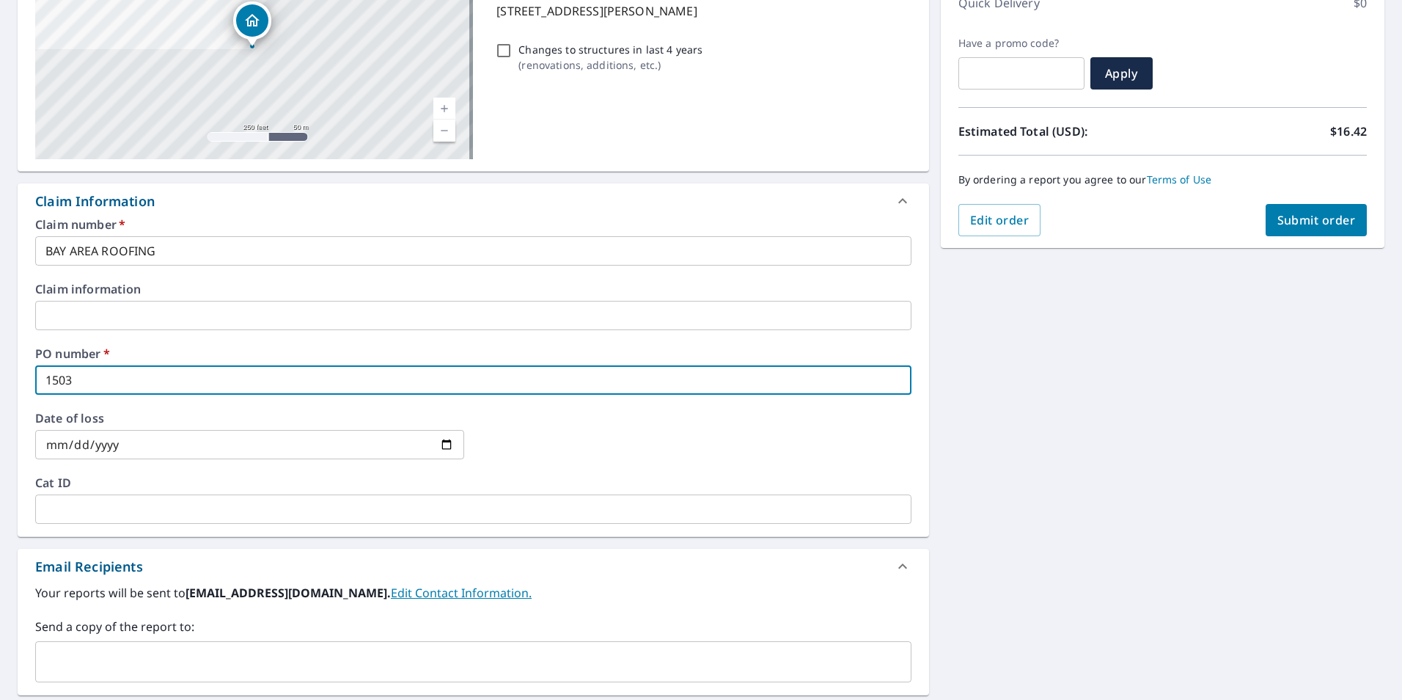
type input "1503 R"
checkbox input "true"
type input "1503 RU"
checkbox input "true"
type input "1503 RUS"
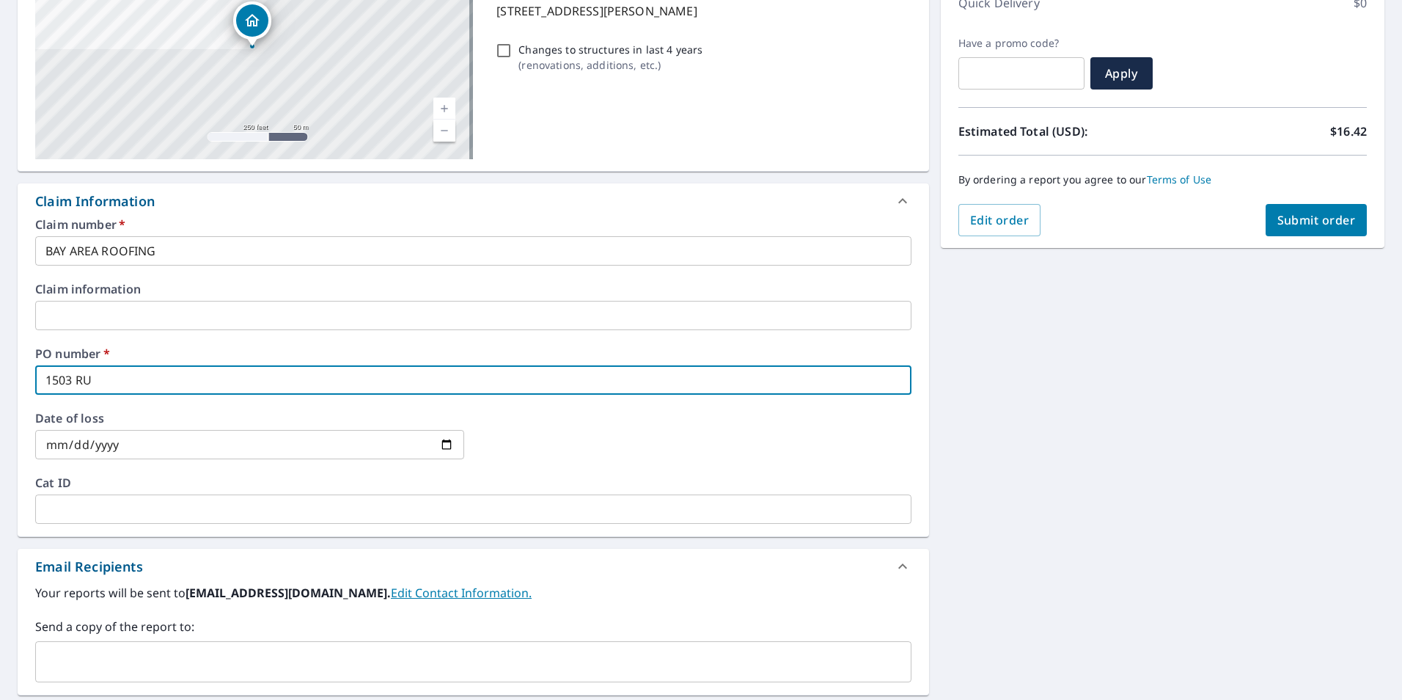
checkbox input "true"
type input "1503 [PERSON_NAME]"
checkbox input "true"
type input "1503 RUSSE"
checkbox input "true"
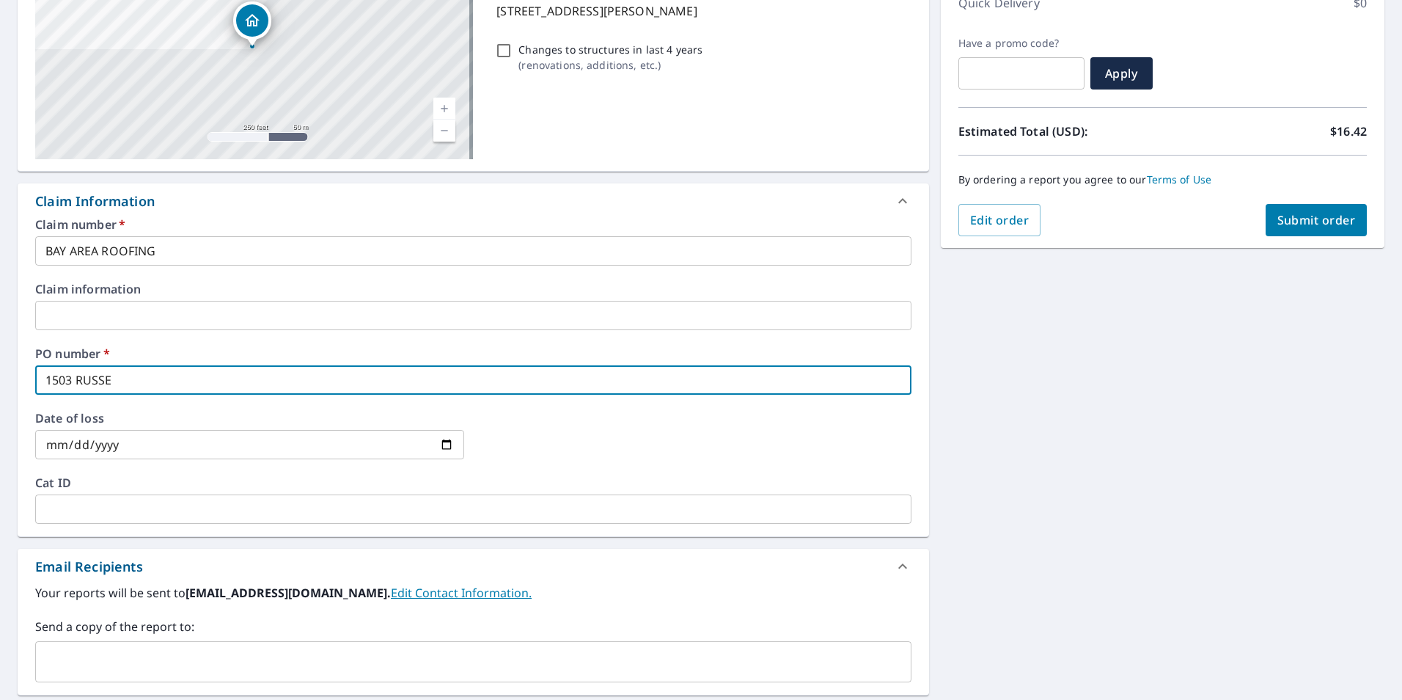
type input "1503 [PERSON_NAME]"
checkbox input "true"
type input "1503 [PERSON_NAME]"
checkbox input "true"
type input "1503 [PERSON_NAME]"
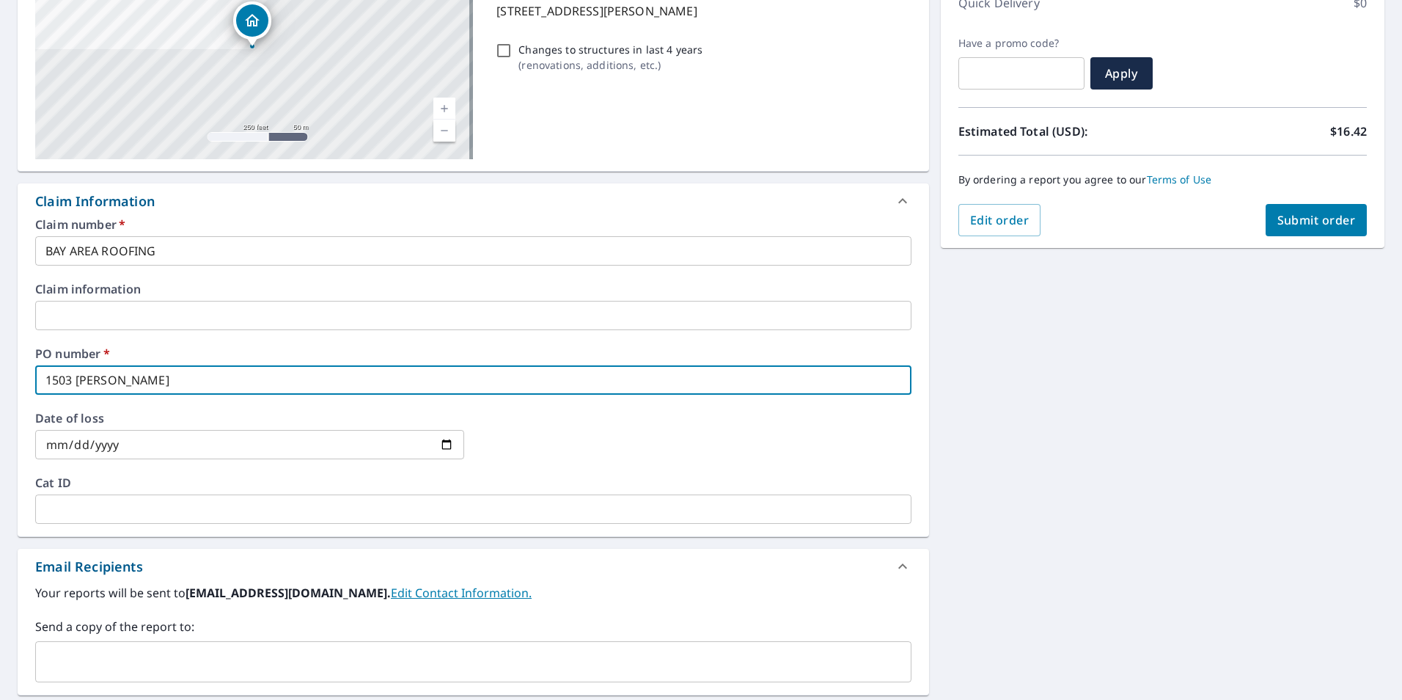
checkbox input "true"
type input "1503 [PERSON_NAME]"
checkbox input "true"
type input "[STREET_ADDRESS][PERSON_NAME]"
checkbox input "true"
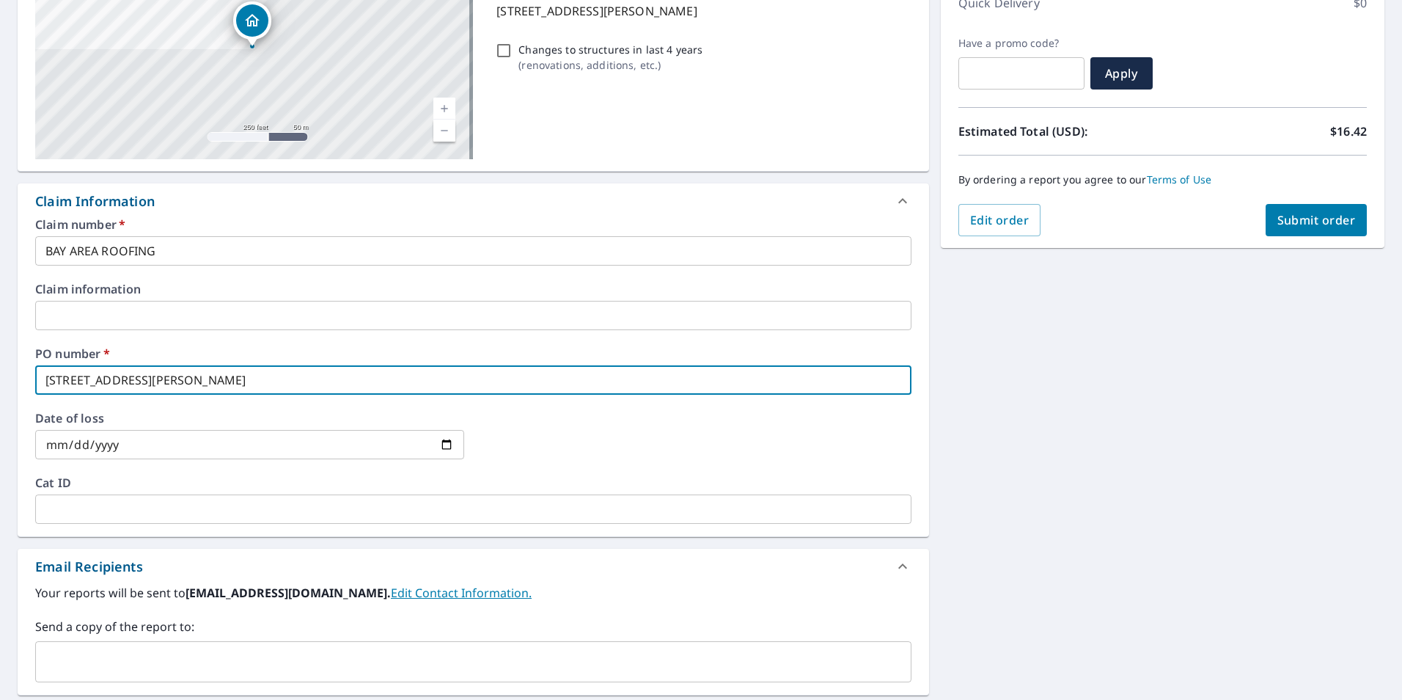
type input "[STREET_ADDRESS][PERSON_NAME]"
drag, startPoint x: 132, startPoint y: 505, endPoint x: 130, endPoint y: 494, distance: 10.5
click at [132, 504] on input "text" at bounding box center [473, 508] width 876 height 29
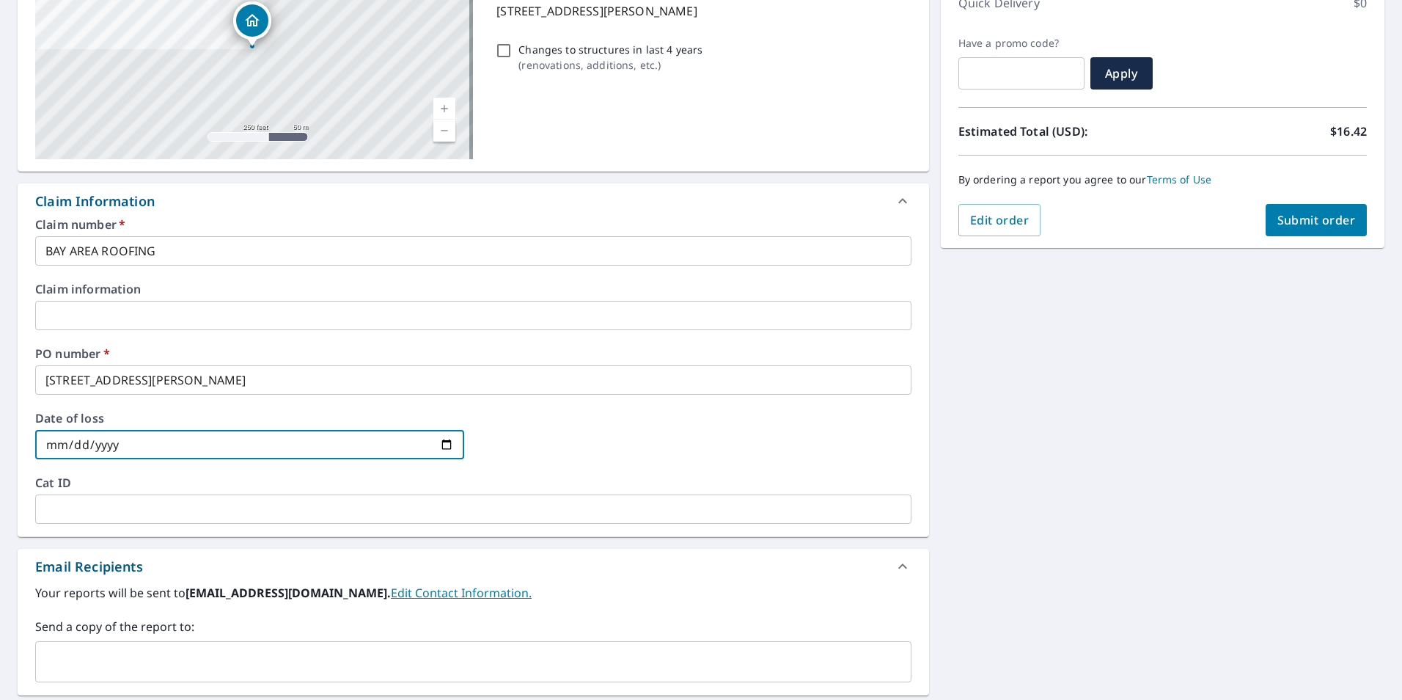
click at [126, 455] on input "date" at bounding box center [249, 444] width 429 height 29
click at [227, 475] on div "Date of loss ​" at bounding box center [473, 444] width 876 height 65
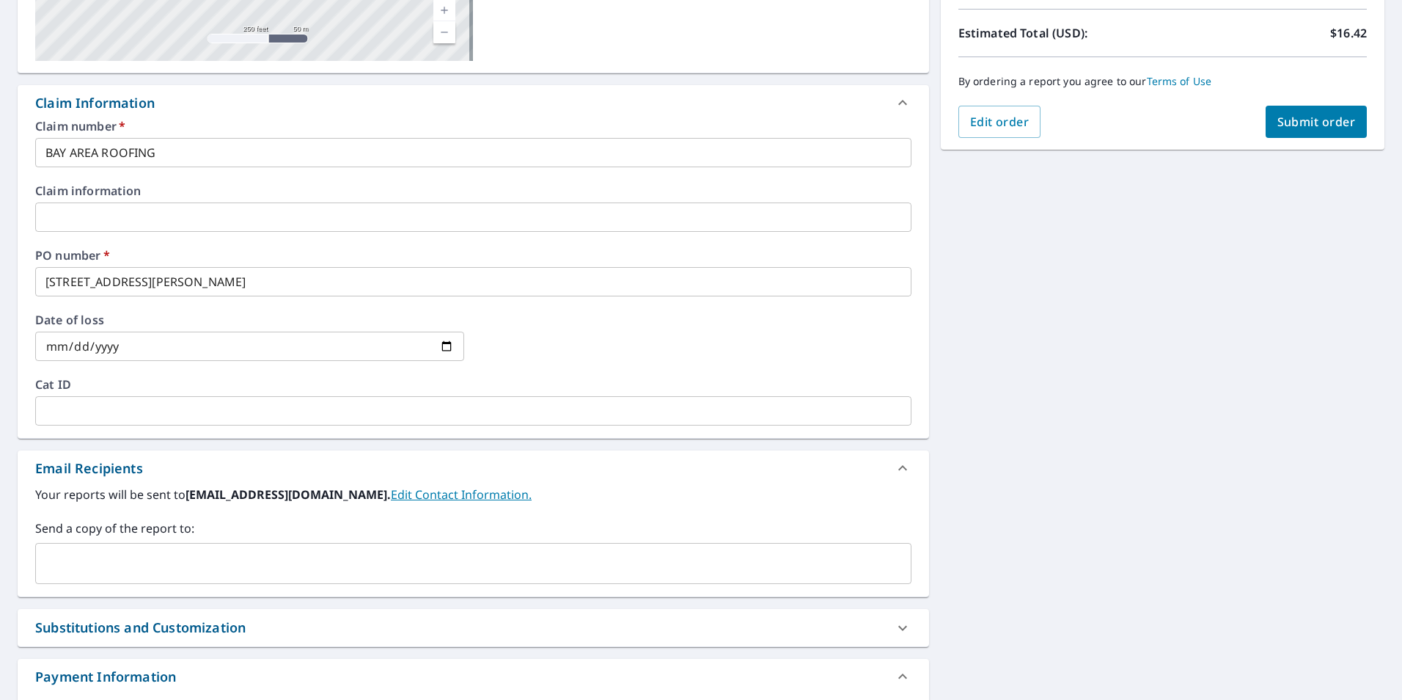
scroll to position [420, 0]
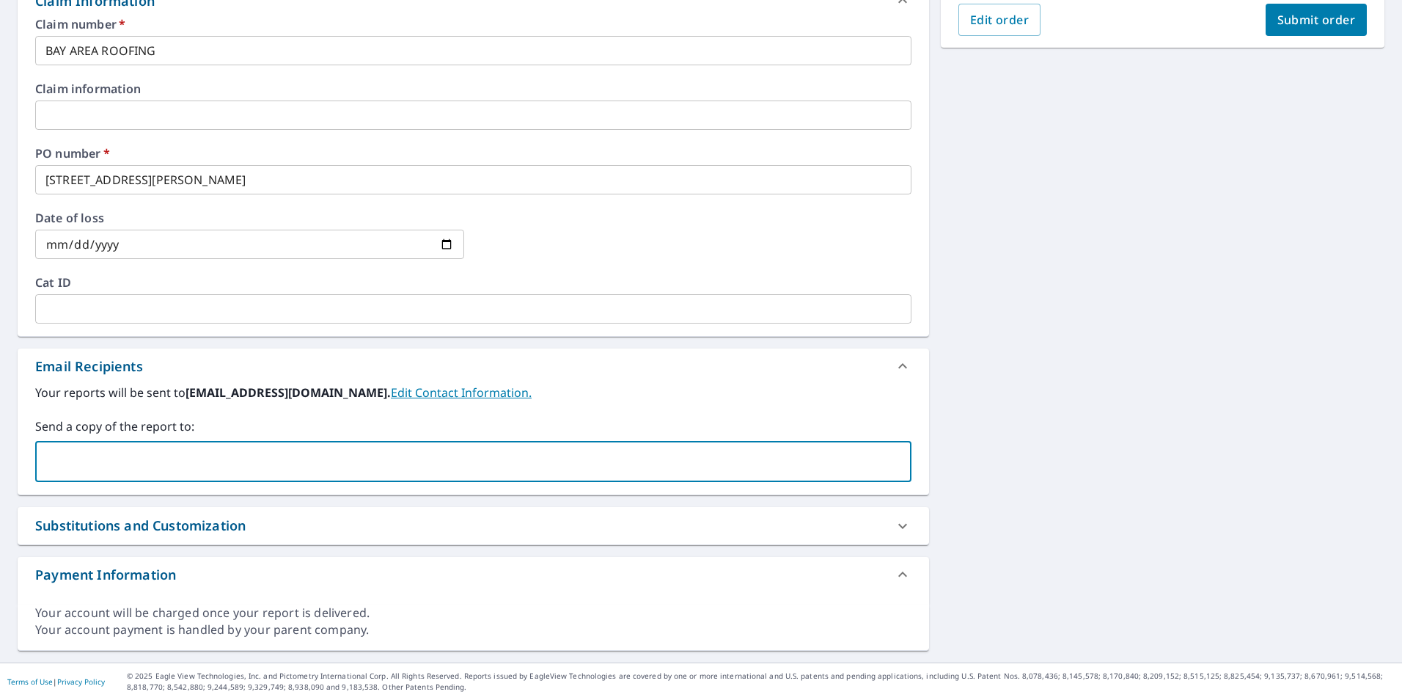
click at [147, 466] on input "text" at bounding box center [462, 461] width 841 height 28
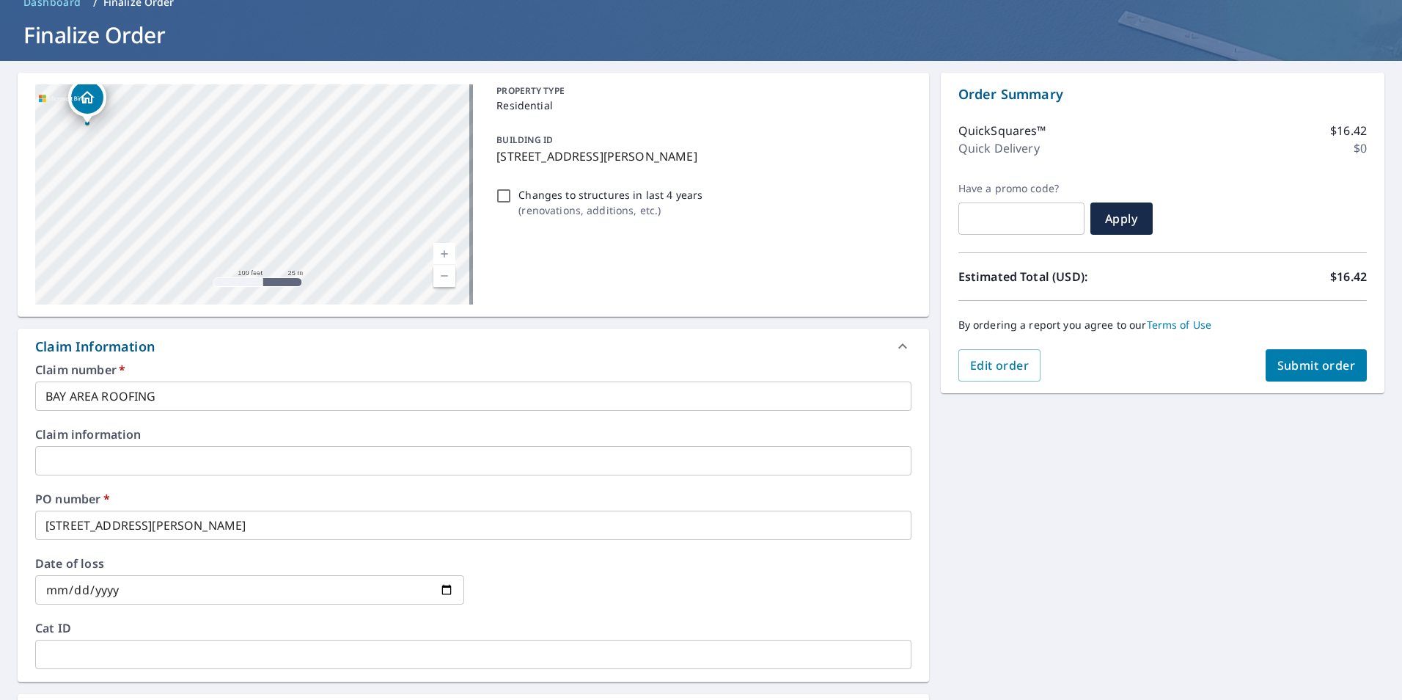
scroll to position [147, 0]
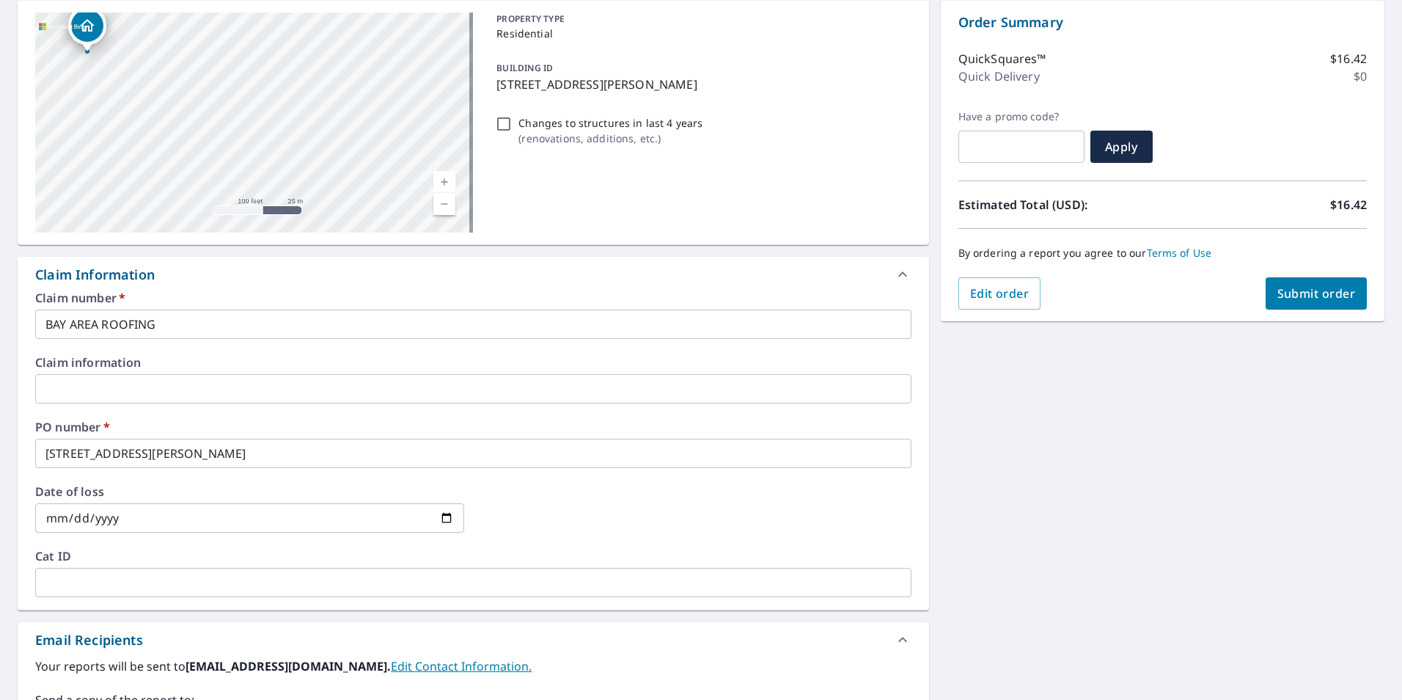
click at [528, 117] on p "Changes to structures in last 4 years" at bounding box center [610, 122] width 184 height 15
click at [513, 117] on input "Changes to structures in last 4 years ( renovations, additions, etc. )" at bounding box center [504, 124] width 18 height 18
checkbox input "true"
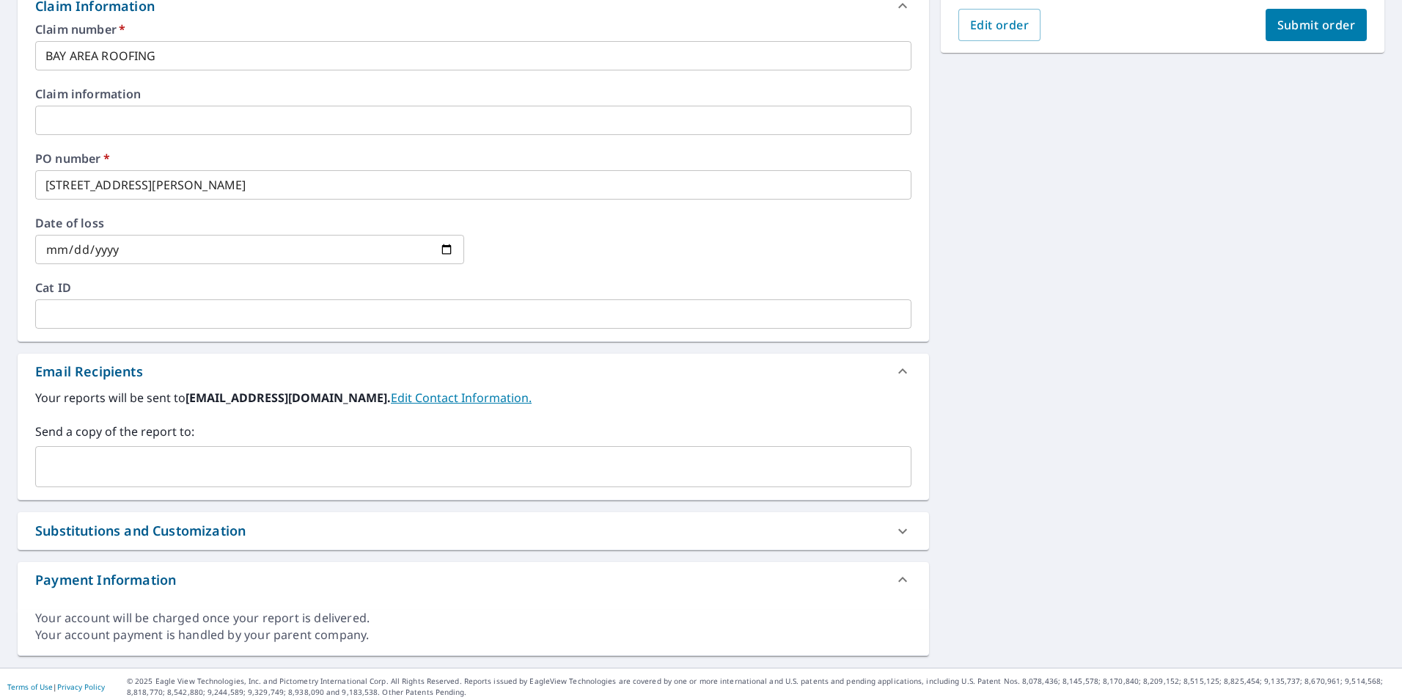
scroll to position [420, 0]
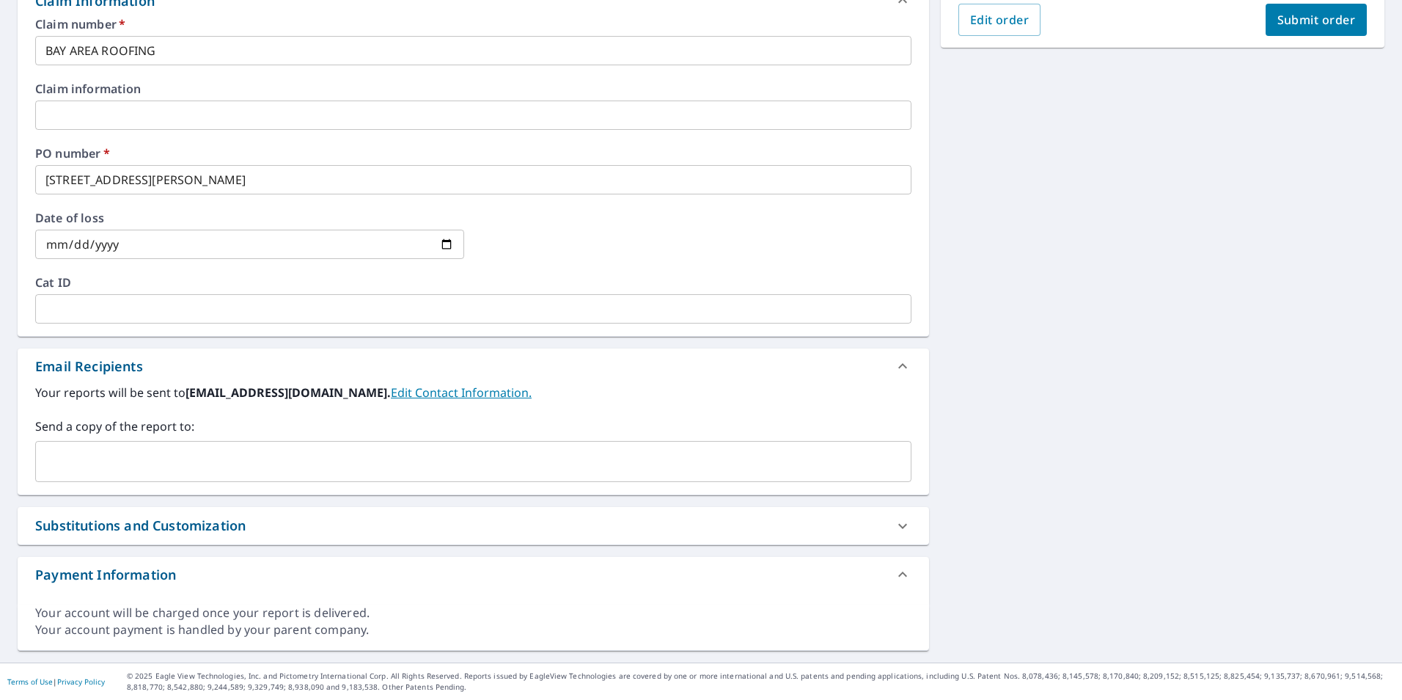
click at [85, 443] on div "​" at bounding box center [473, 461] width 876 height 41
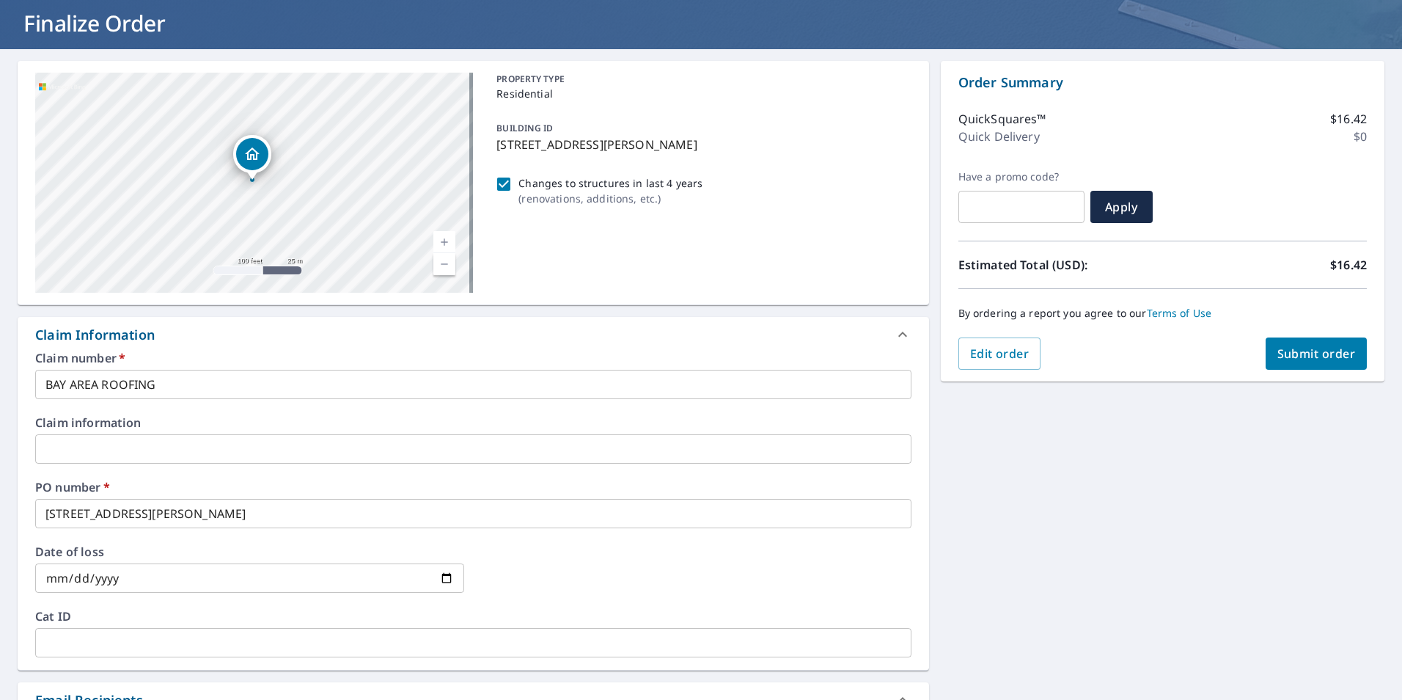
scroll to position [0, 0]
